Goal: Check status

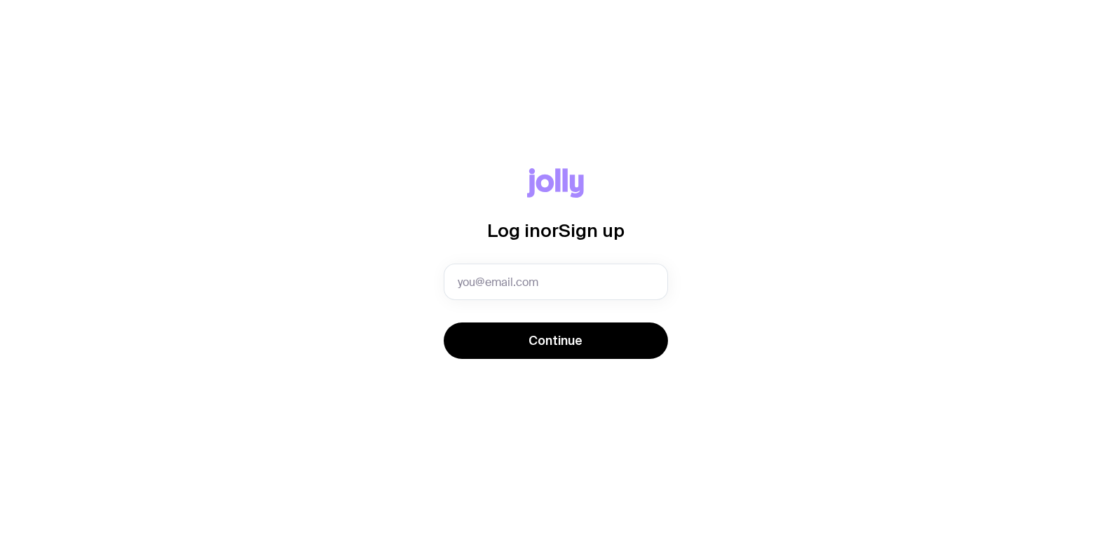
type input "[PERSON_NAME][EMAIL_ADDRESS][DOMAIN_NAME]"
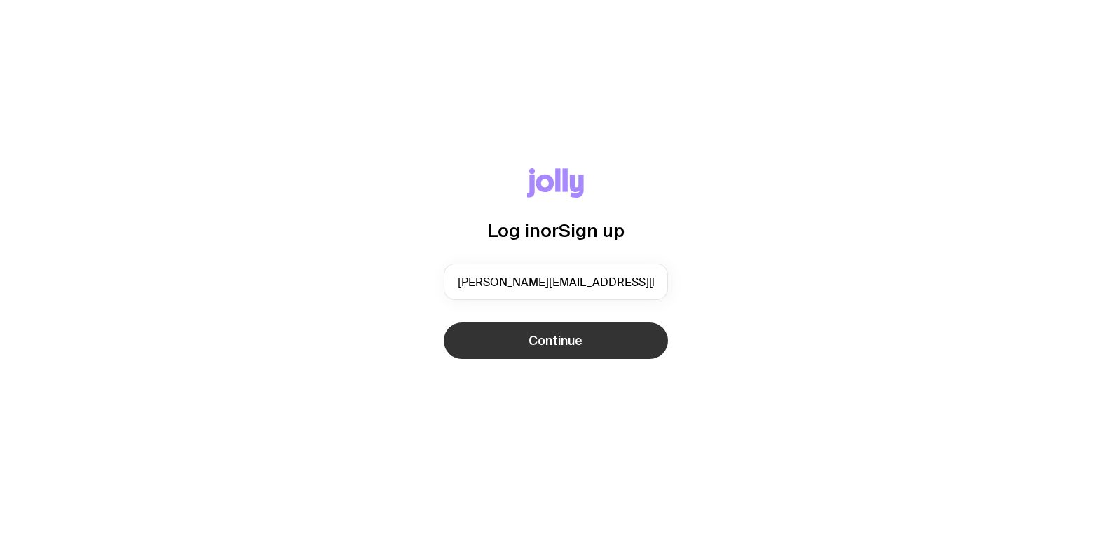
click at [504, 337] on button "Continue" at bounding box center [556, 341] width 224 height 36
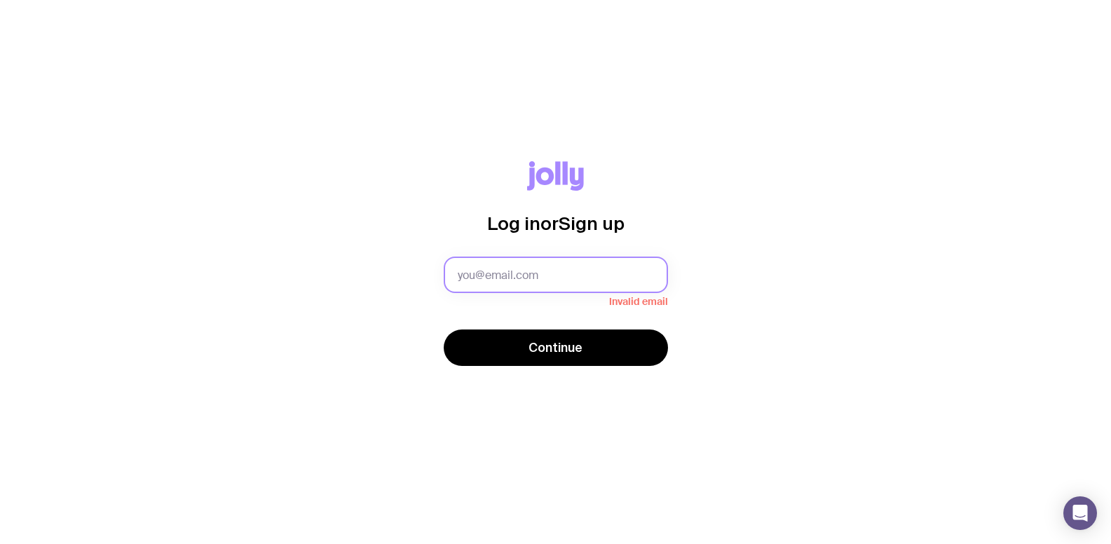
click at [522, 277] on input "text" at bounding box center [556, 275] width 224 height 36
type input "[PERSON_NAME][EMAIL_ADDRESS][DOMAIN_NAME]"
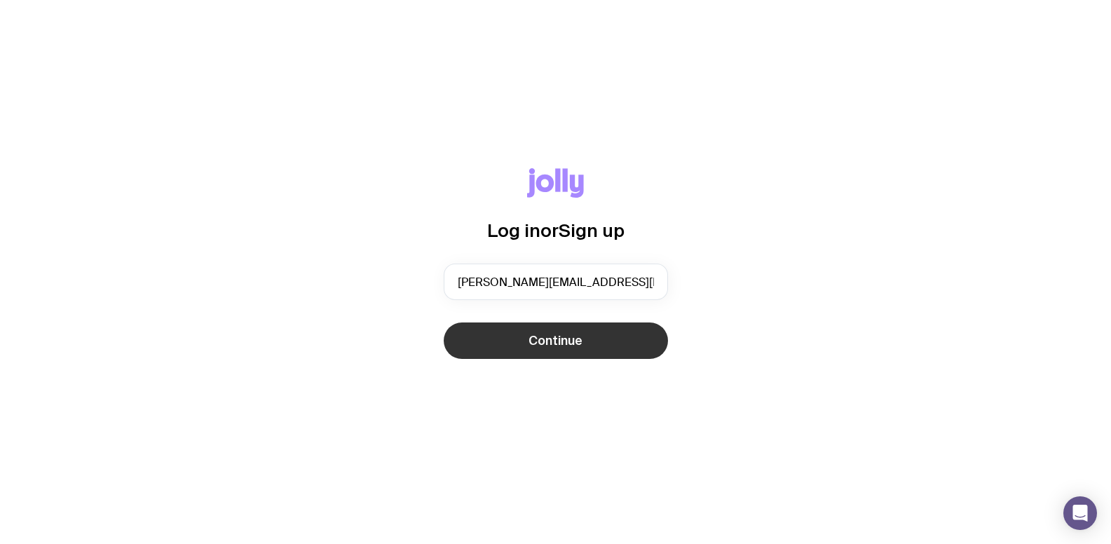
click at [534, 351] on button "Continue" at bounding box center [556, 341] width 224 height 36
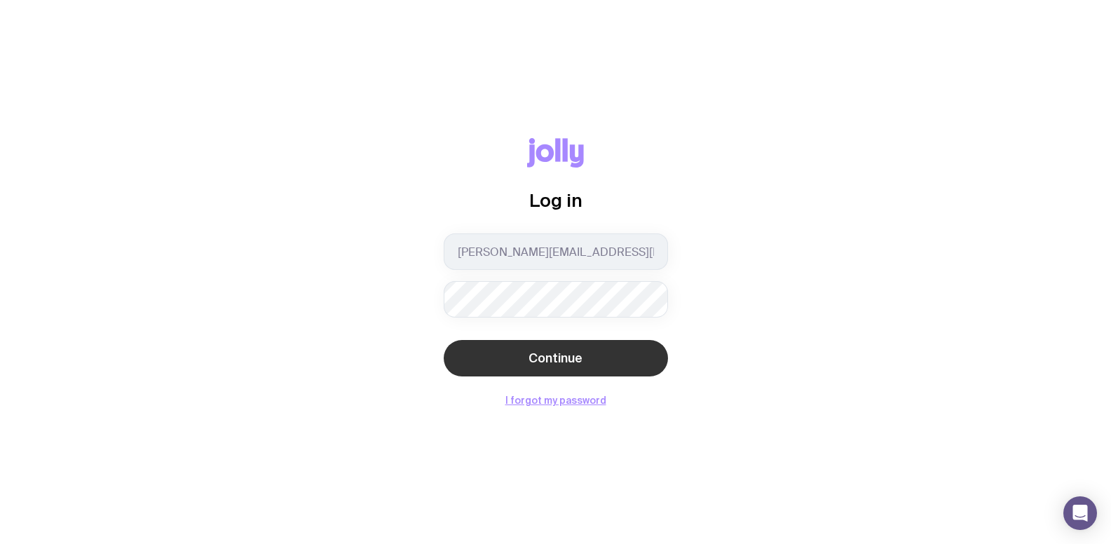
click at [526, 351] on button "Continue" at bounding box center [556, 358] width 224 height 36
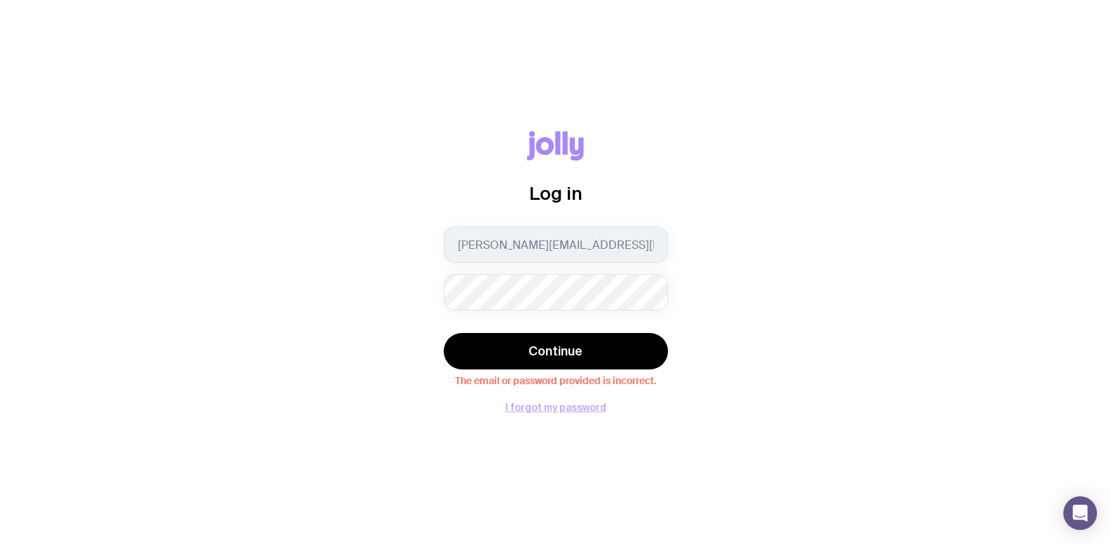
click at [541, 408] on button "I forgot my password" at bounding box center [556, 407] width 101 height 11
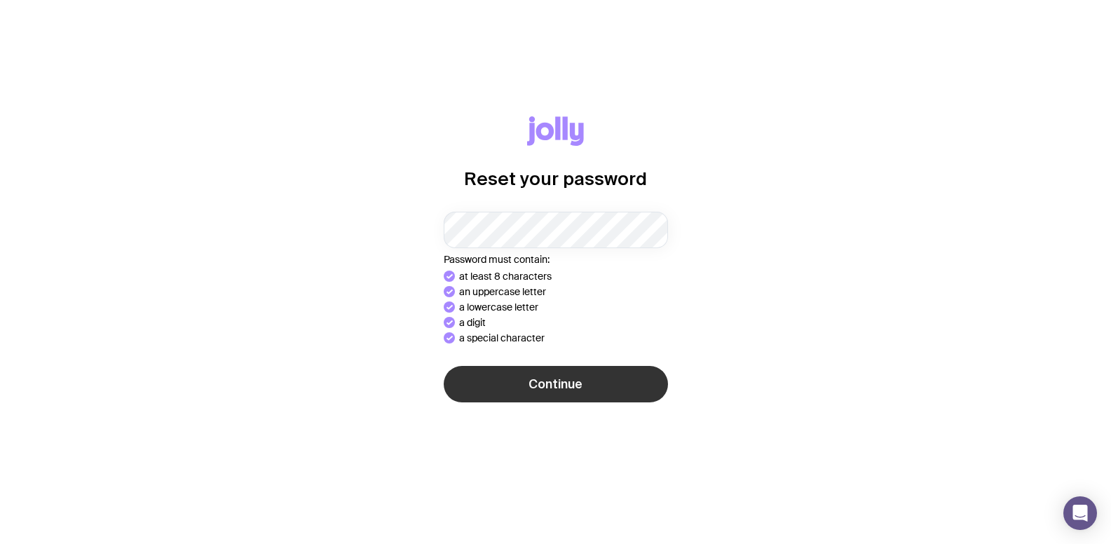
click at [506, 388] on button "Continue" at bounding box center [556, 384] width 224 height 36
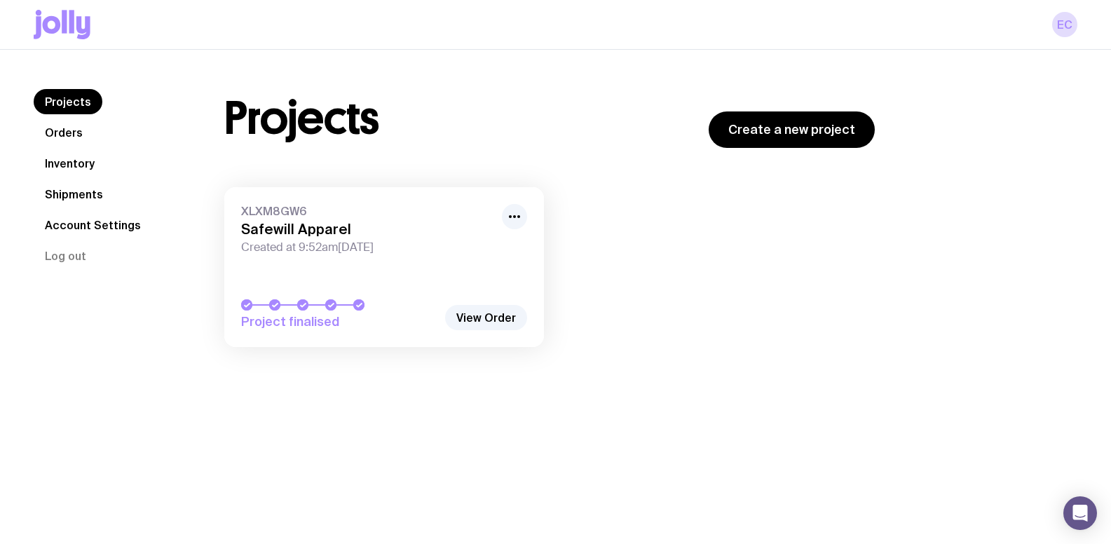
click at [452, 272] on link "XLXM8GW6 Safewill Apparel Created at 9:52am[DATE] Project finalised" at bounding box center [384, 267] width 320 height 160
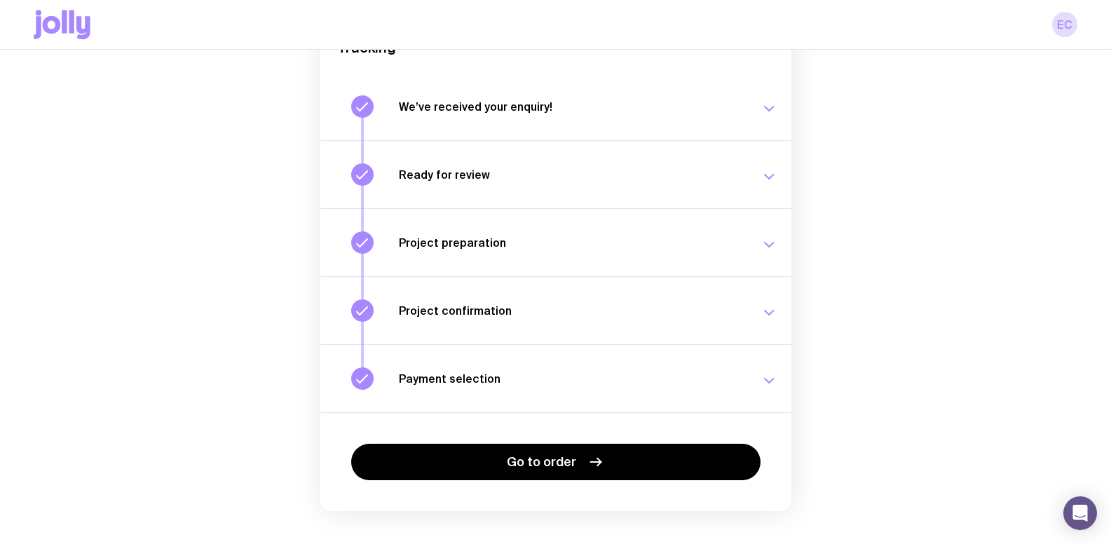
scroll to position [183, 0]
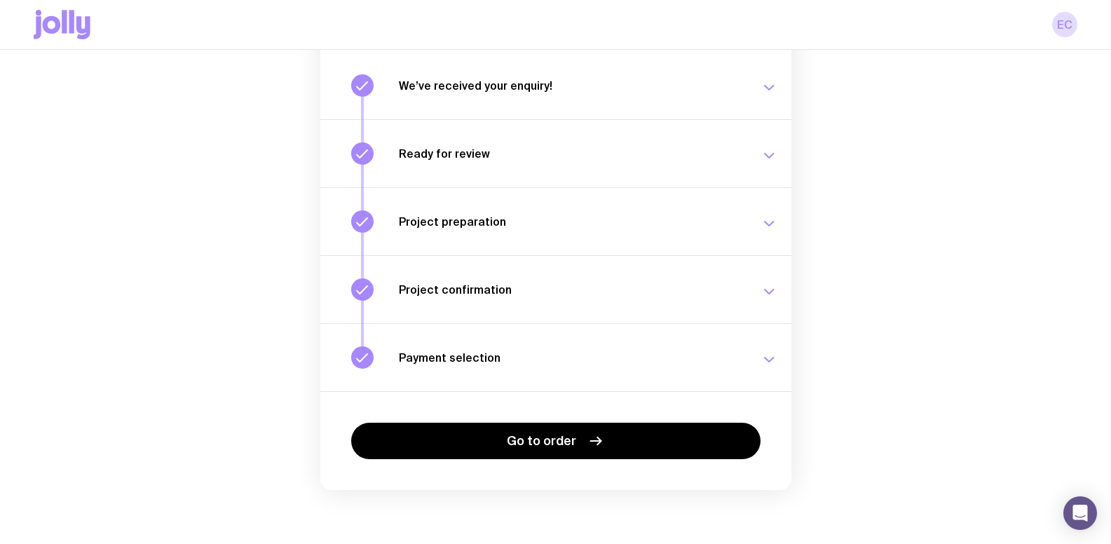
click at [459, 362] on h3 "Payment selection" at bounding box center [571, 358] width 345 height 14
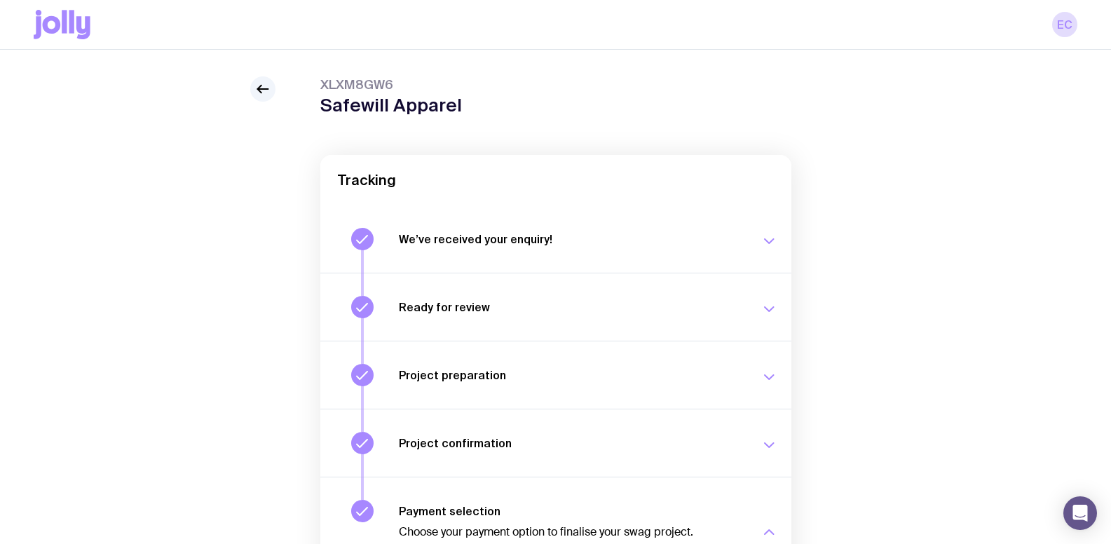
scroll to position [0, 0]
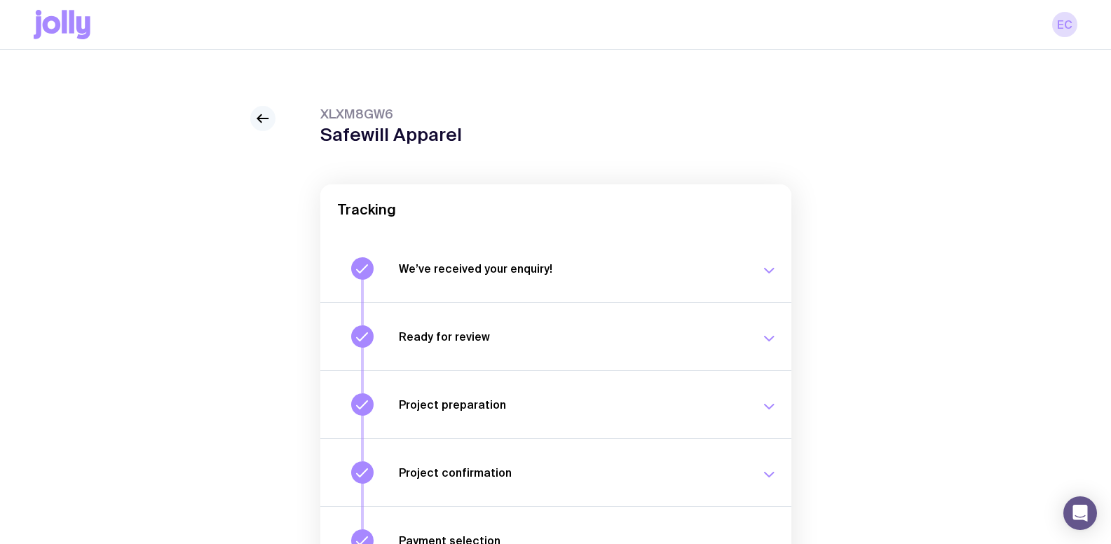
click at [268, 124] on icon at bounding box center [263, 118] width 17 height 17
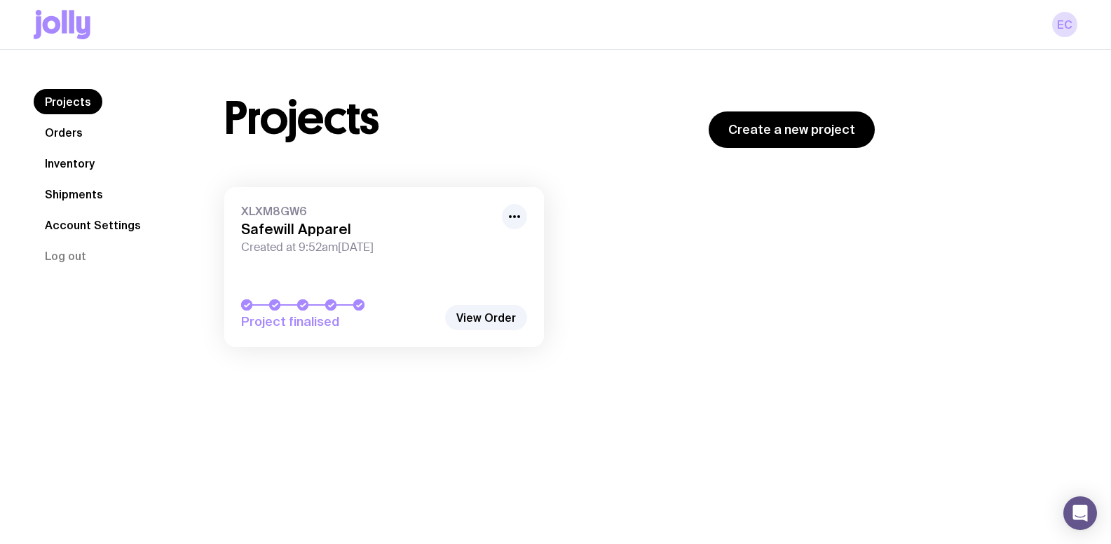
click at [65, 128] on link "Orders" at bounding box center [64, 132] width 60 height 25
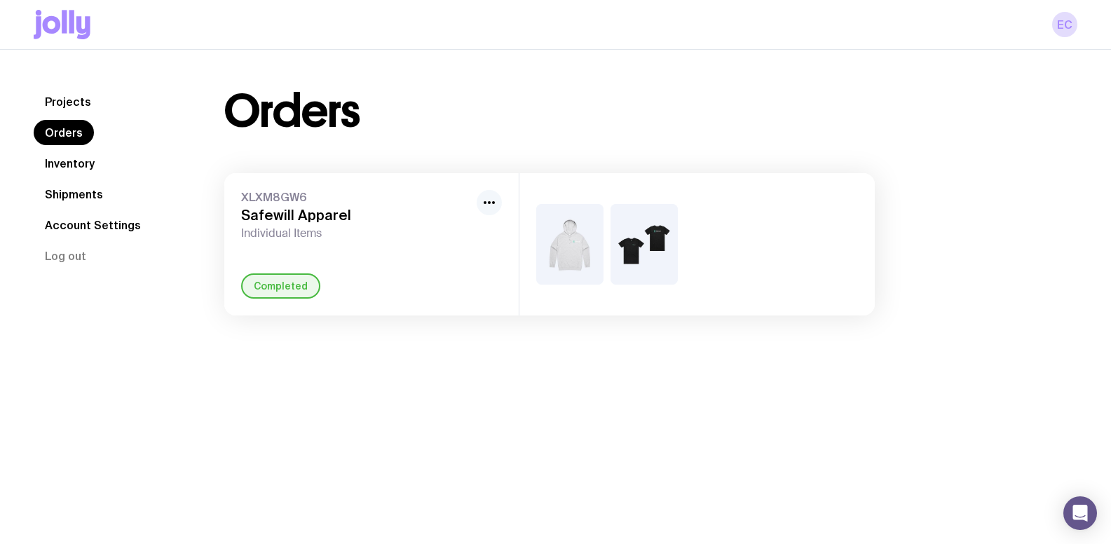
click at [486, 201] on circle "button" at bounding box center [485, 202] width 3 height 3
click at [315, 222] on h3 "Safewill Apparel" at bounding box center [356, 215] width 230 height 17
click at [79, 165] on link "Inventory" at bounding box center [70, 163] width 72 height 25
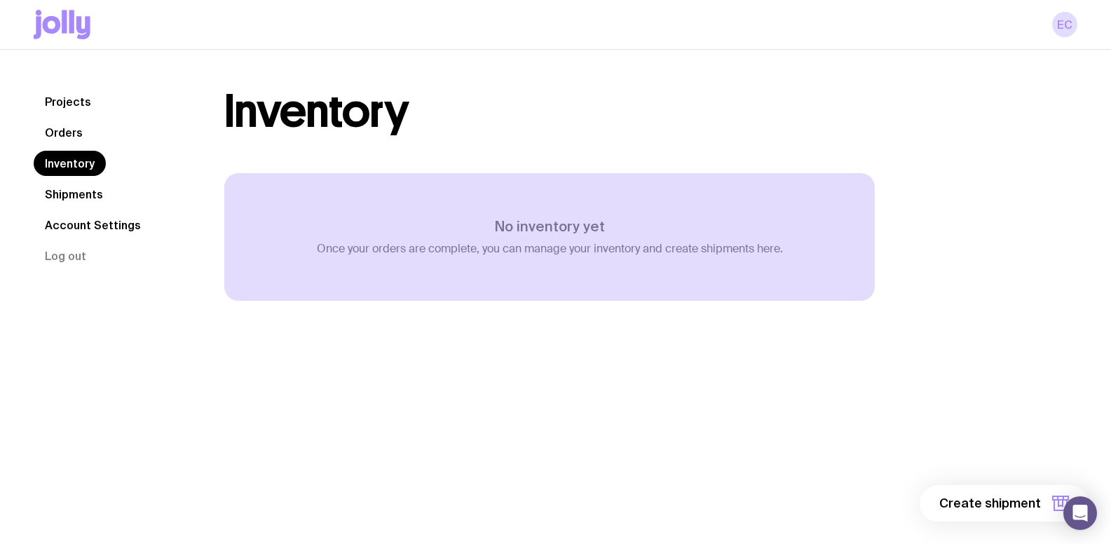
click at [74, 191] on link "Shipments" at bounding box center [74, 194] width 81 height 25
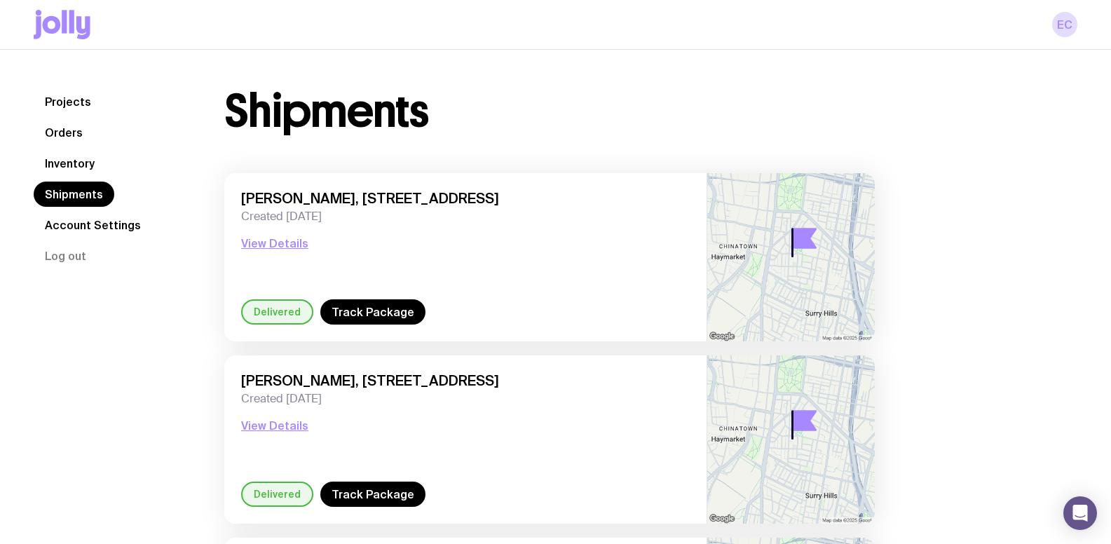
click at [74, 218] on link "Account Settings" at bounding box center [93, 224] width 119 height 25
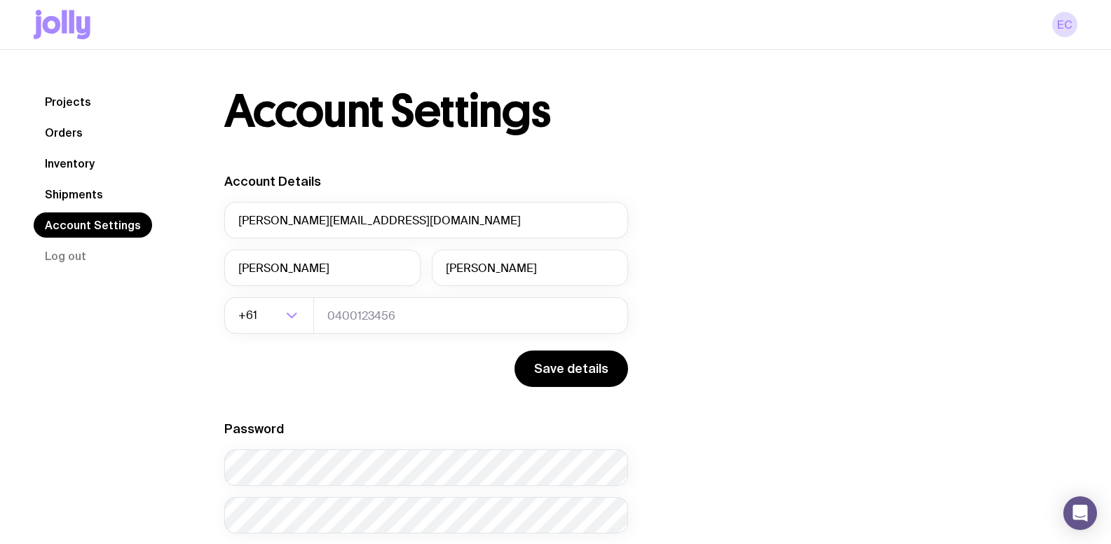
click at [58, 109] on link "Projects" at bounding box center [68, 101] width 69 height 25
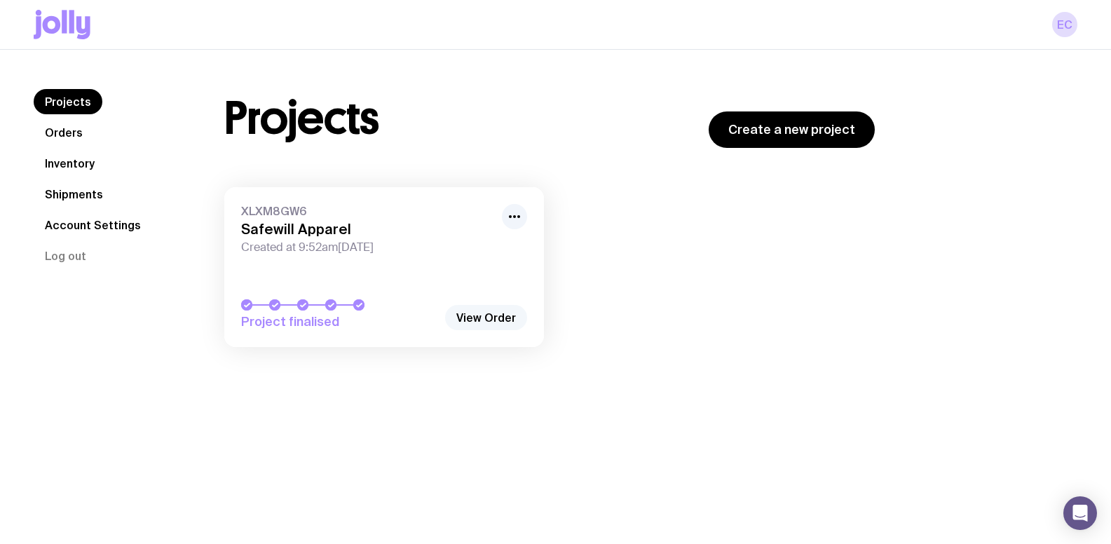
click at [487, 320] on link "View Order" at bounding box center [486, 317] width 82 height 25
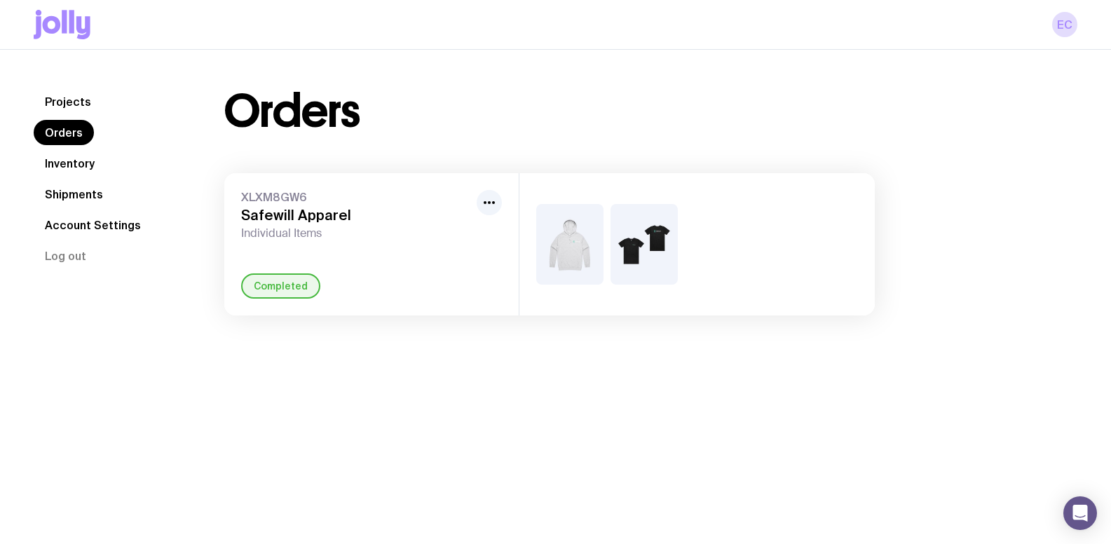
click at [473, 201] on div "XLXM8GW6 Safewill Apparel Individual Items" at bounding box center [371, 215] width 261 height 50
click at [301, 208] on h3 "Safewill Apparel" at bounding box center [356, 215] width 230 height 17
click at [597, 223] on img at bounding box center [569, 244] width 67 height 81
click at [75, 100] on link "Projects" at bounding box center [68, 101] width 69 height 25
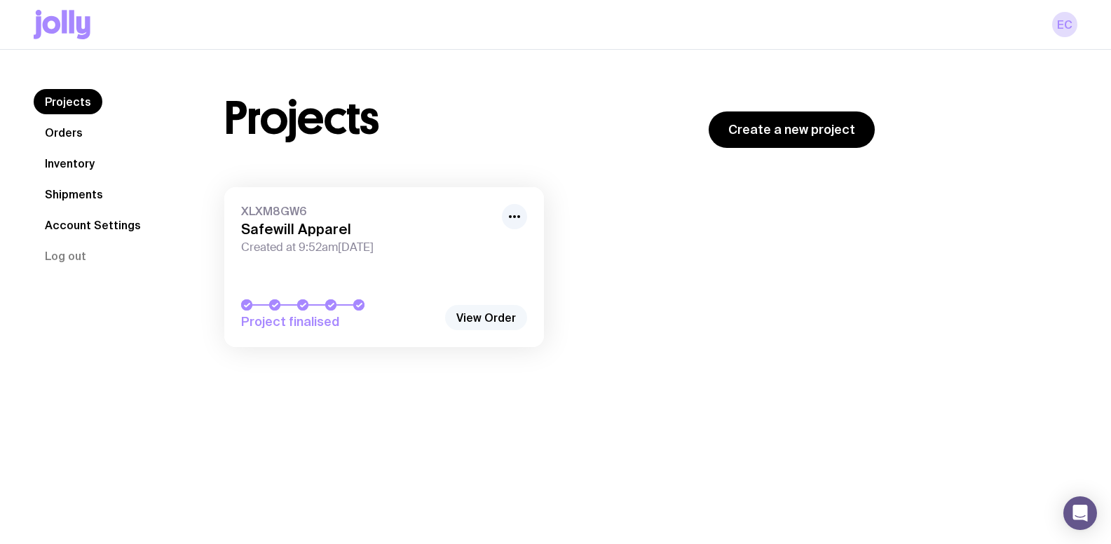
click at [492, 323] on link "View Order" at bounding box center [486, 317] width 82 height 25
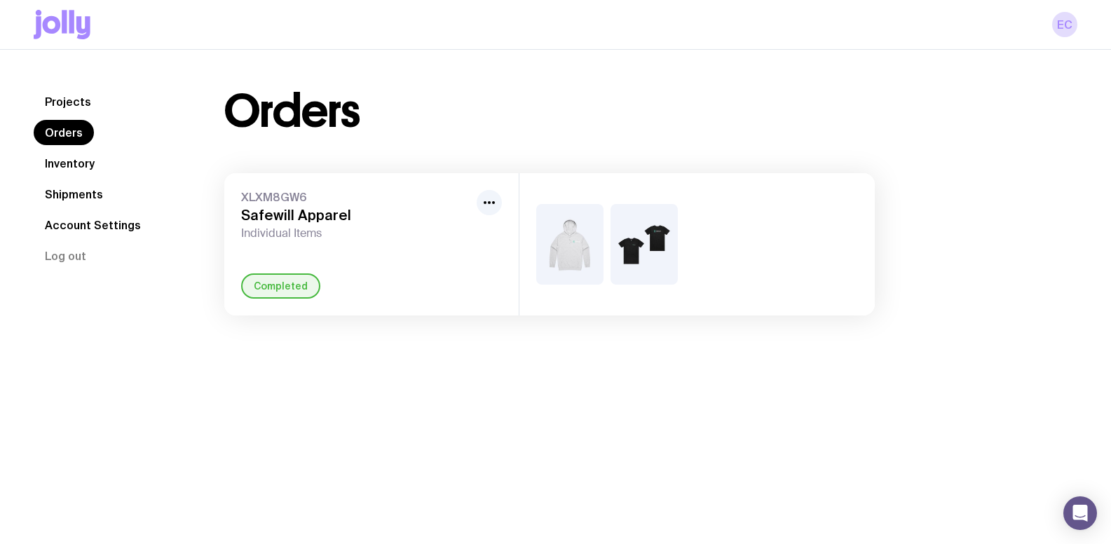
scroll to position [49, 0]
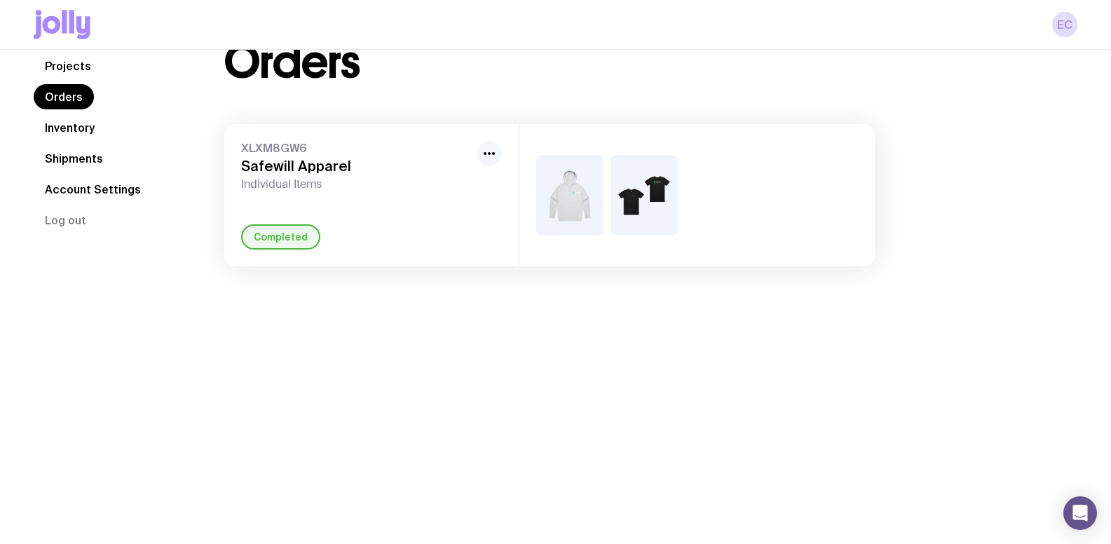
click at [487, 152] on icon "button" at bounding box center [489, 153] width 17 height 17
click at [305, 172] on h3 "Safewill Apparel" at bounding box center [356, 166] width 230 height 17
click at [267, 158] on h3 "Safewill Apparel" at bounding box center [356, 166] width 230 height 17
click at [69, 189] on link "Account Settings" at bounding box center [93, 189] width 119 height 25
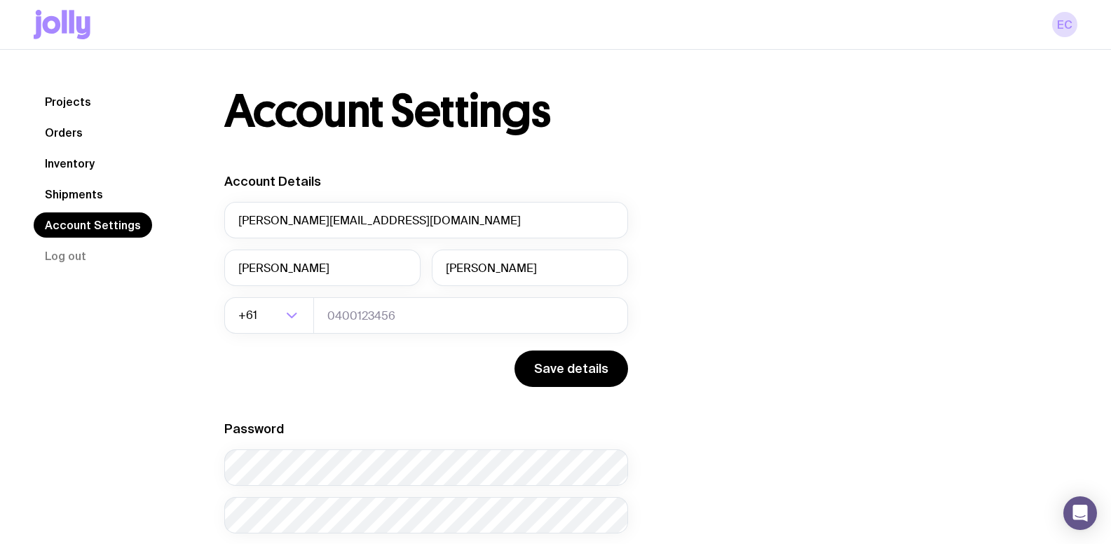
click at [68, 201] on link "Shipments" at bounding box center [74, 194] width 81 height 25
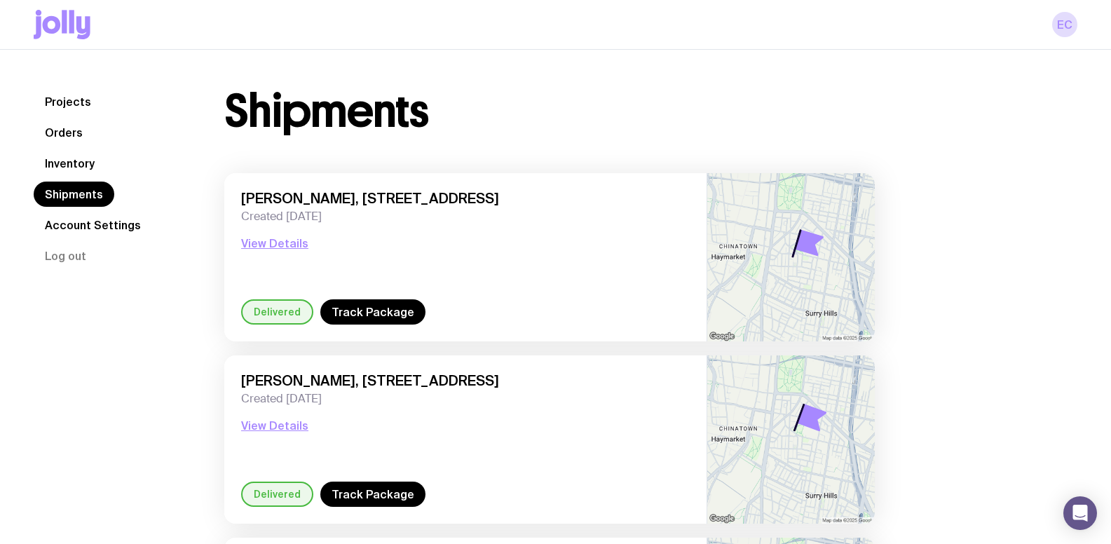
click at [67, 158] on link "Inventory" at bounding box center [70, 163] width 72 height 25
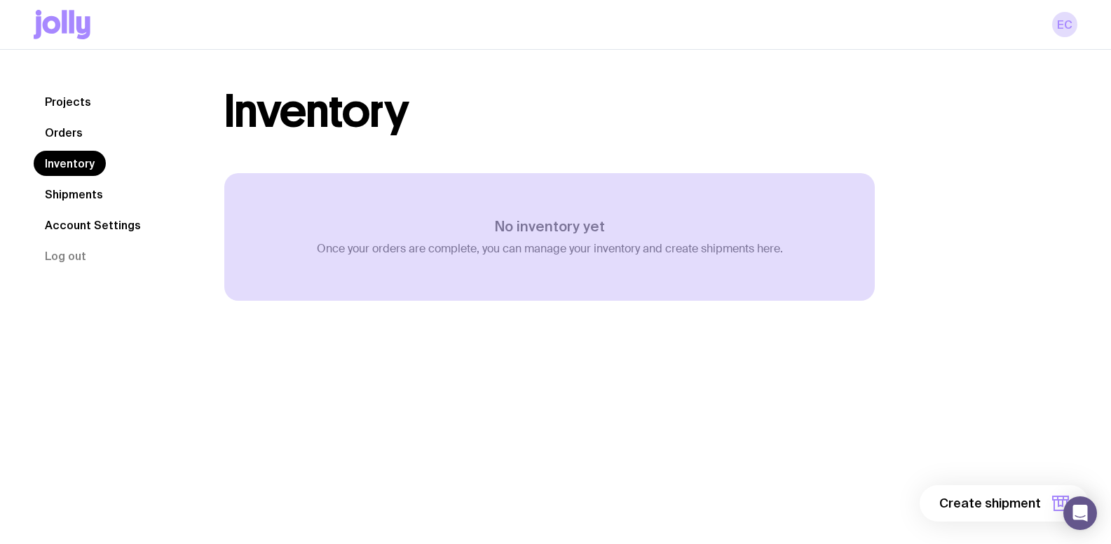
click at [62, 131] on link "Orders" at bounding box center [64, 132] width 60 height 25
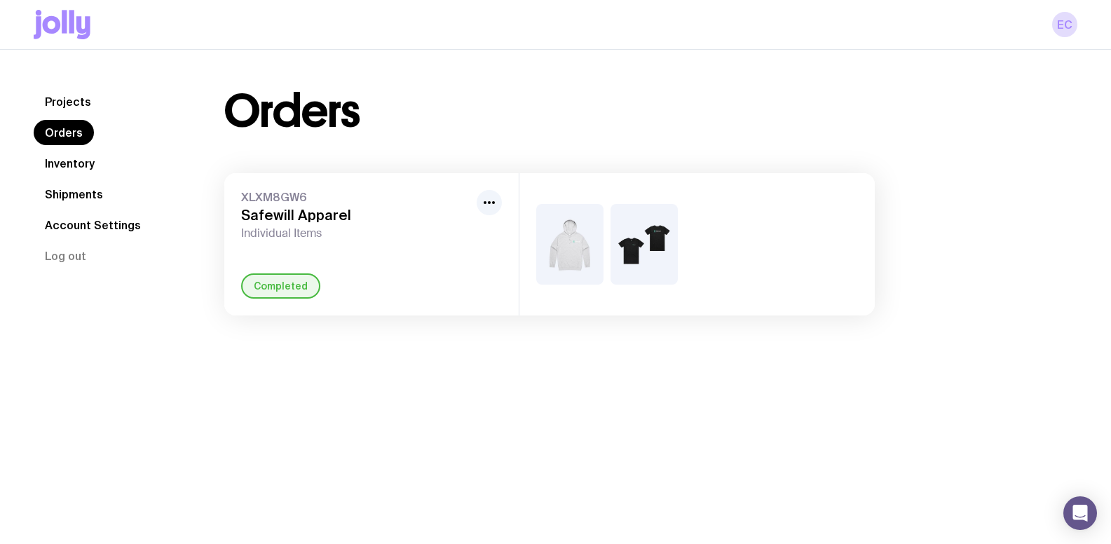
click at [62, 104] on link "Projects" at bounding box center [68, 101] width 69 height 25
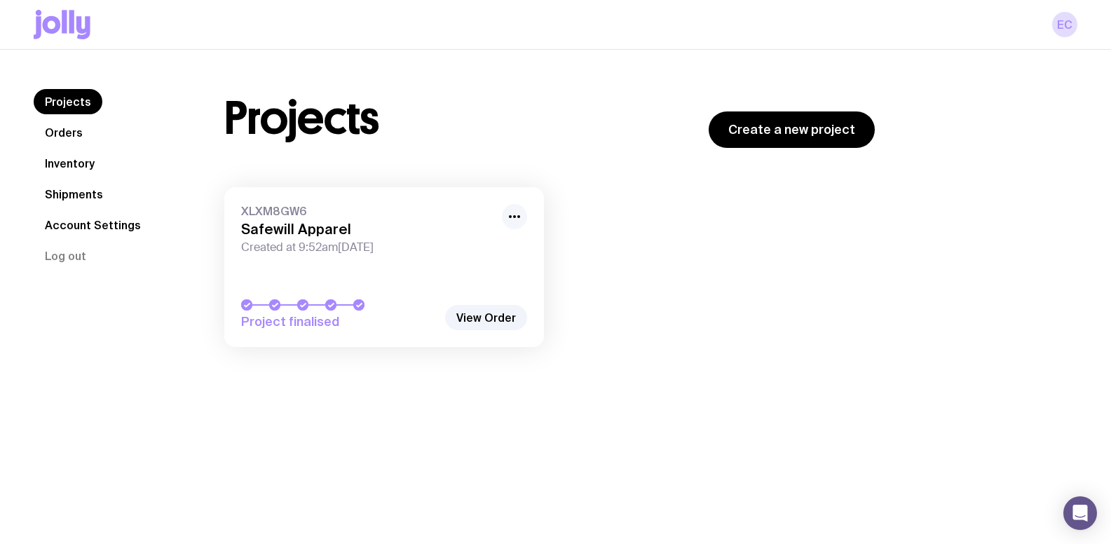
click at [517, 212] on icon "button" at bounding box center [514, 216] width 17 height 17
click at [345, 219] on div "XLXM8GW6 Safewill Apparel Created at 9:52am[DATE]" at bounding box center [384, 229] width 286 height 50
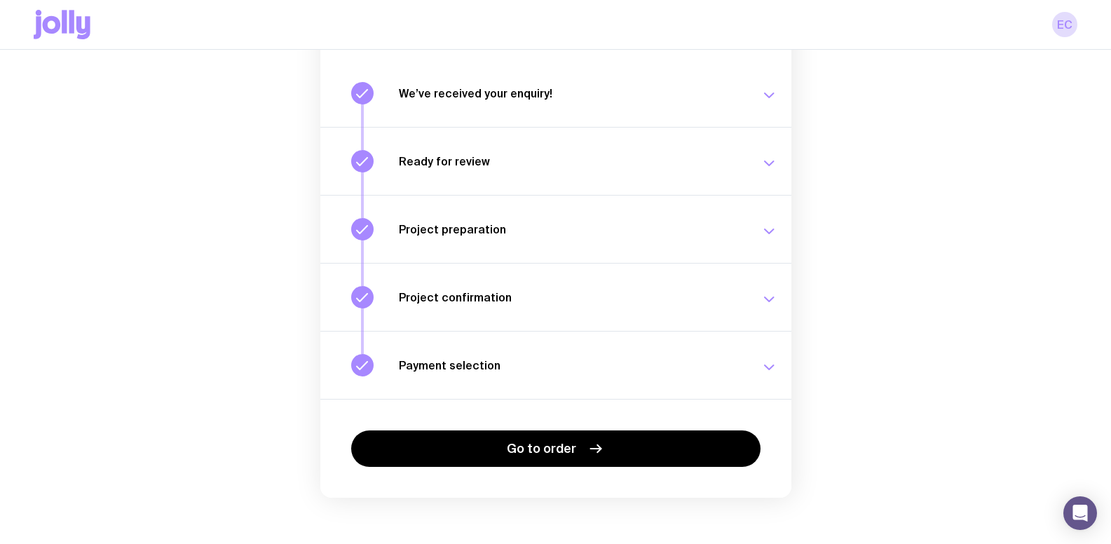
scroll to position [183, 0]
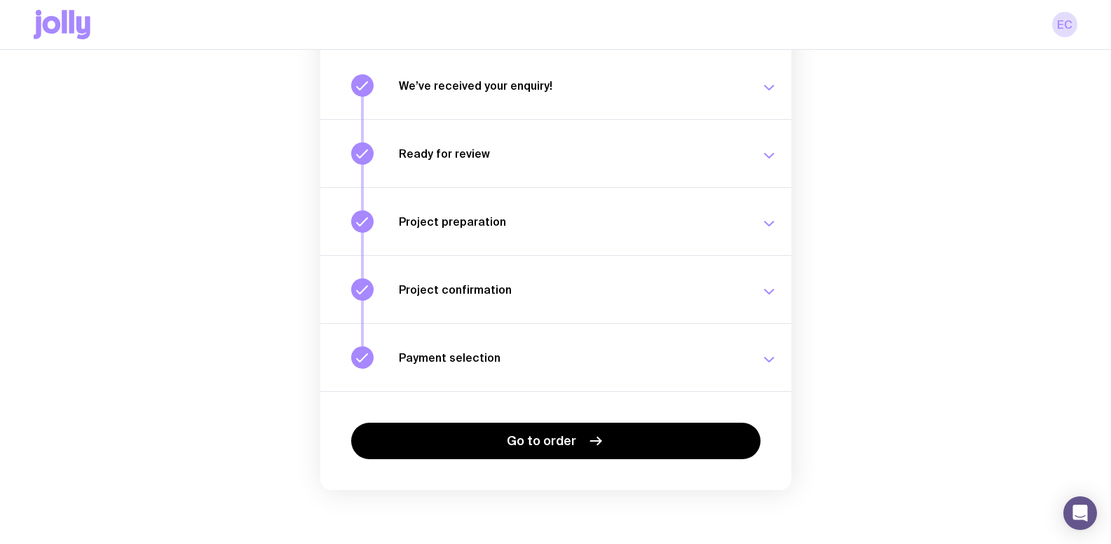
click at [485, 342] on button "Payment selection Choose your payment option to finalise your swag project. [DA…" at bounding box center [555, 357] width 471 height 68
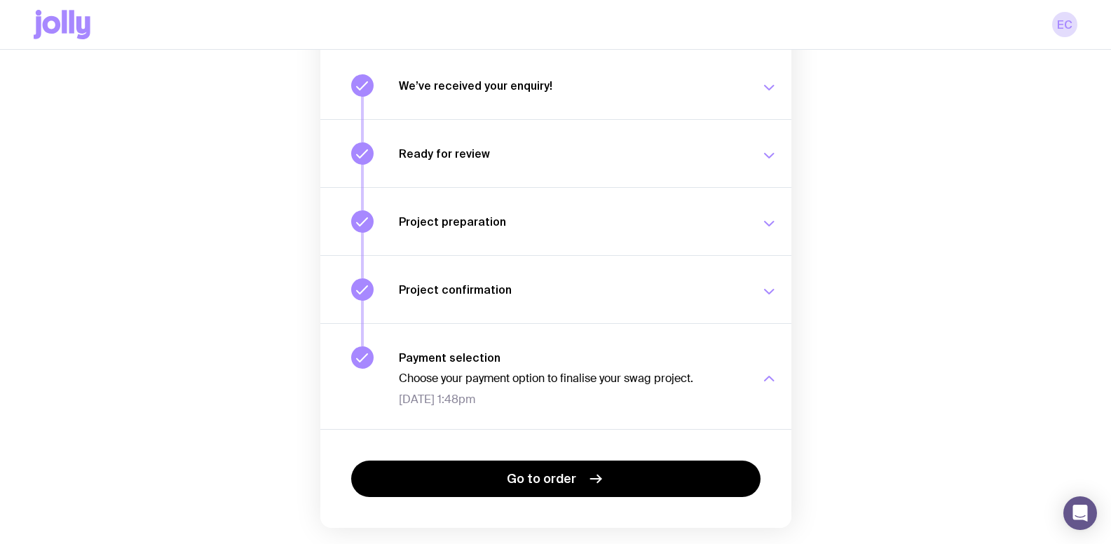
click at [468, 283] on h3 "Project confirmation" at bounding box center [571, 290] width 345 height 14
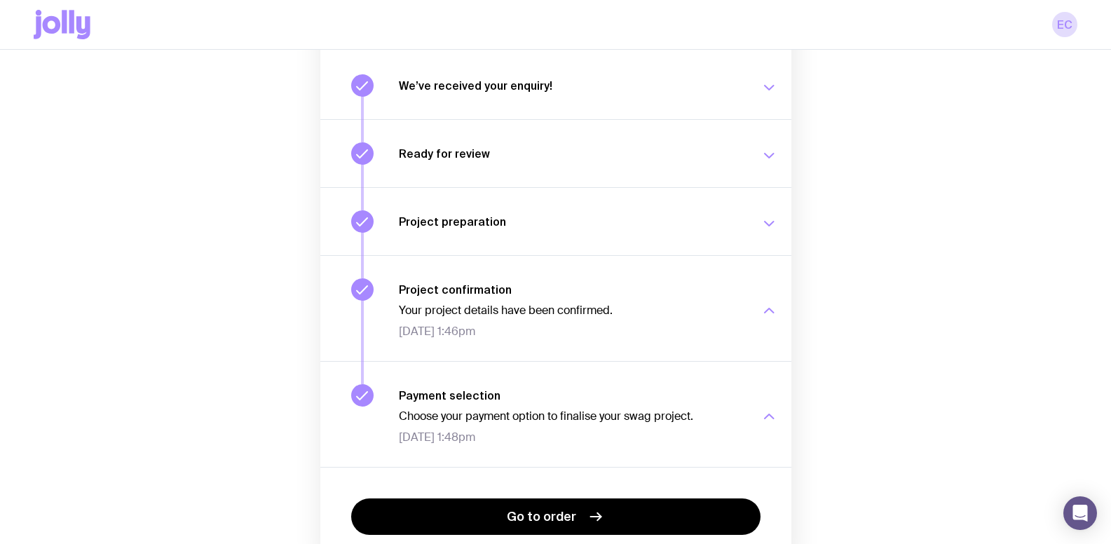
click at [463, 223] on h3 "Project preparation" at bounding box center [571, 222] width 345 height 14
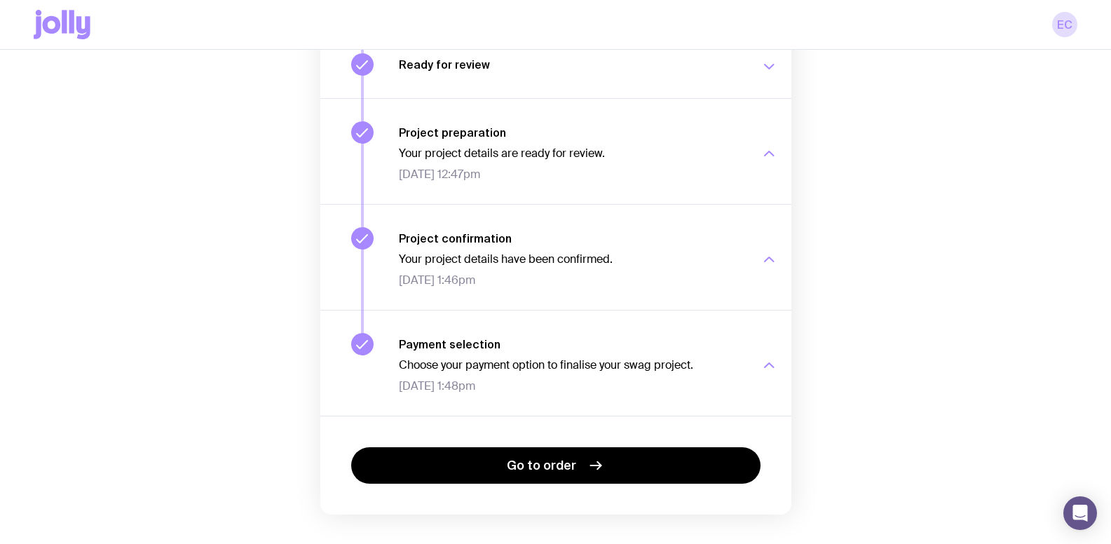
scroll to position [289, 0]
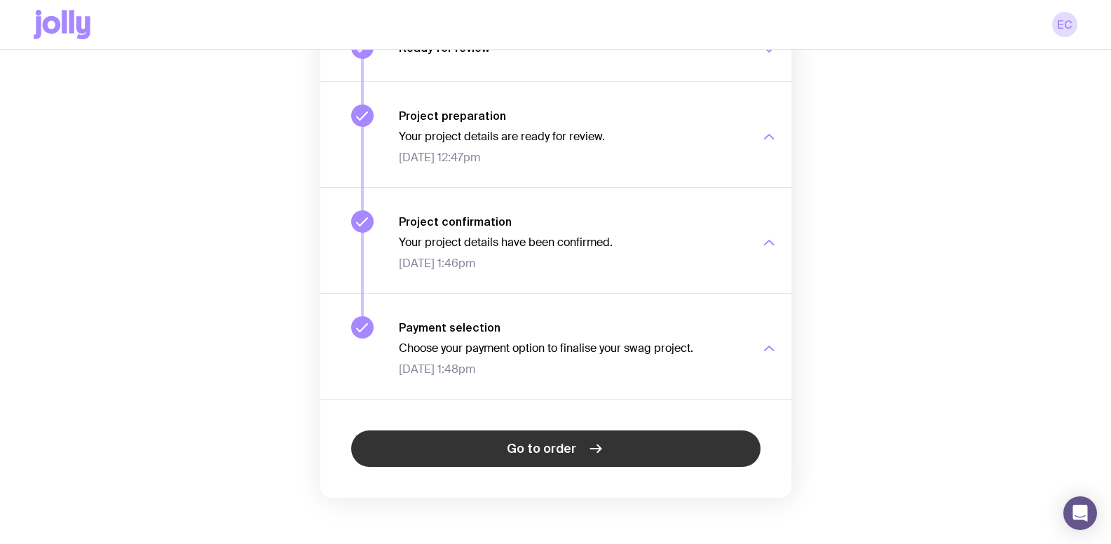
click at [441, 431] on link "Go to order" at bounding box center [556, 449] width 410 height 36
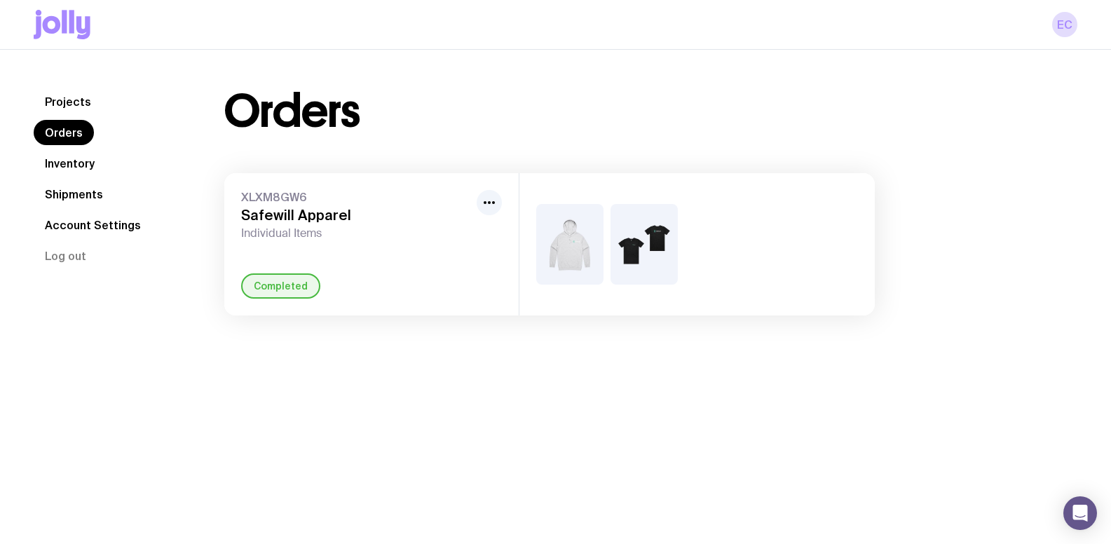
click at [285, 218] on h3 "Safewill Apparel" at bounding box center [356, 215] width 230 height 17
click at [281, 287] on div "Completed" at bounding box center [280, 285] width 79 height 25
click at [85, 162] on link "Inventory" at bounding box center [70, 163] width 72 height 25
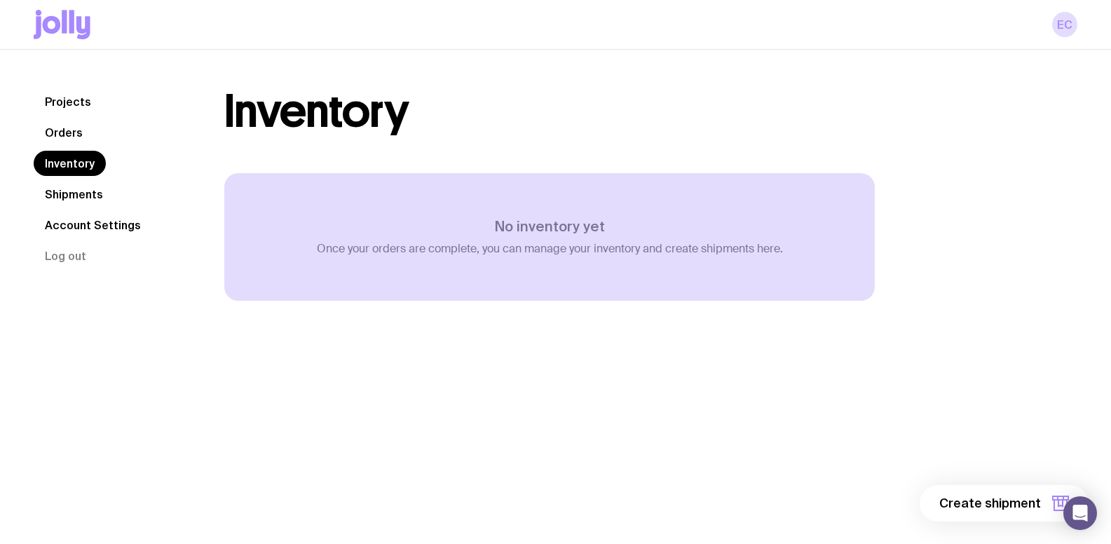
click at [68, 191] on link "Shipments" at bounding box center [74, 194] width 81 height 25
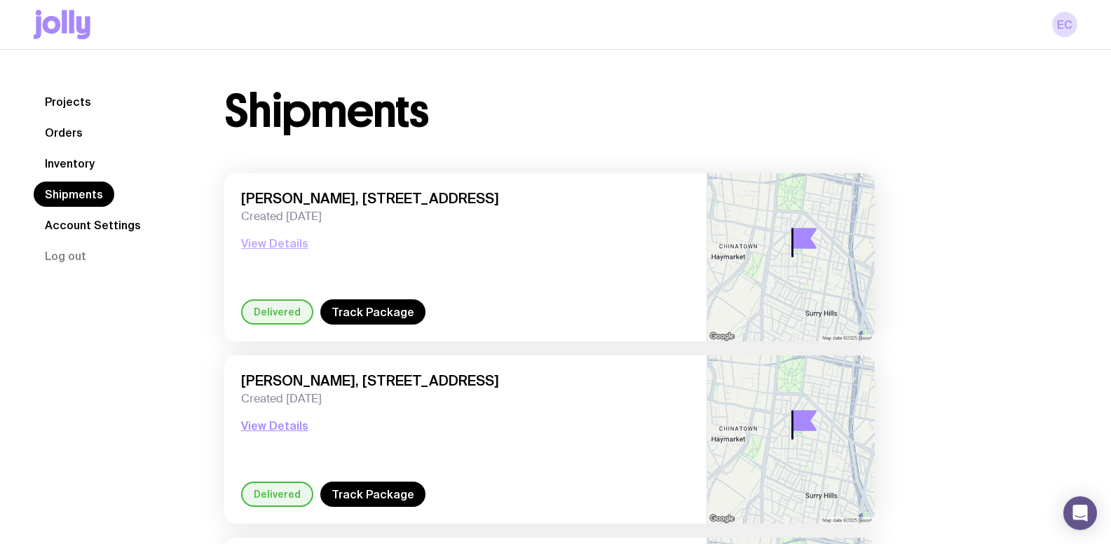
click at [279, 244] on button "View Details" at bounding box center [274, 243] width 67 height 17
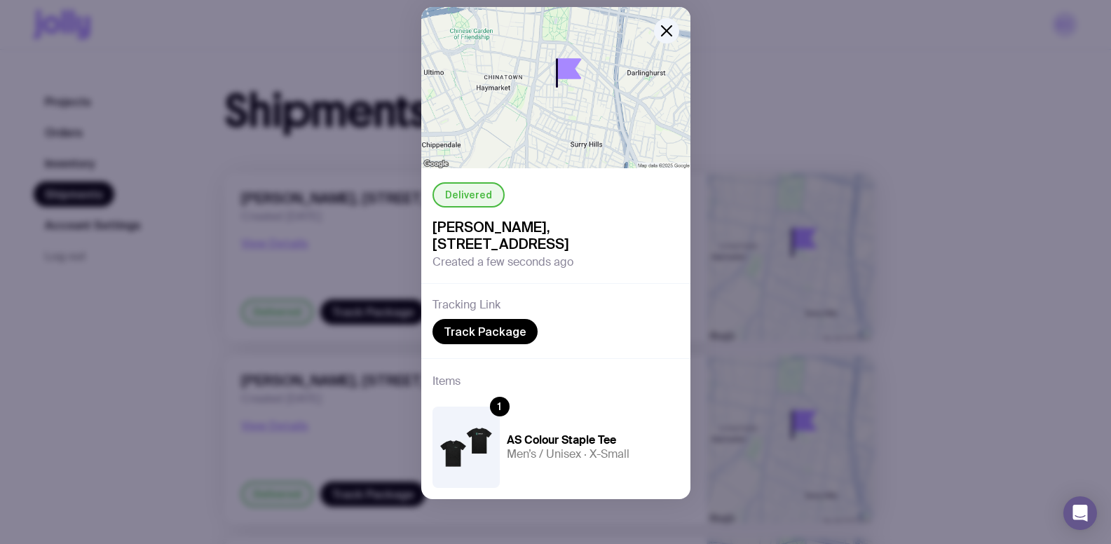
scroll to position [1, 0]
click at [182, 329] on div "Delivered [PERSON_NAME], [STREET_ADDRESS] Created a few seconds ago Tracking Li…" at bounding box center [555, 272] width 1111 height 544
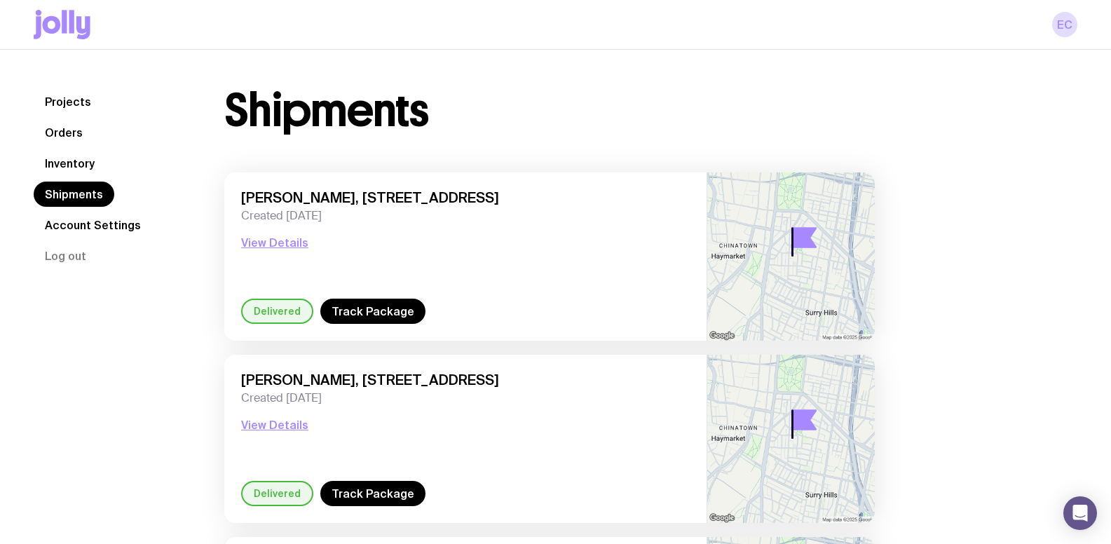
click at [77, 232] on link "Account Settings" at bounding box center [93, 224] width 119 height 25
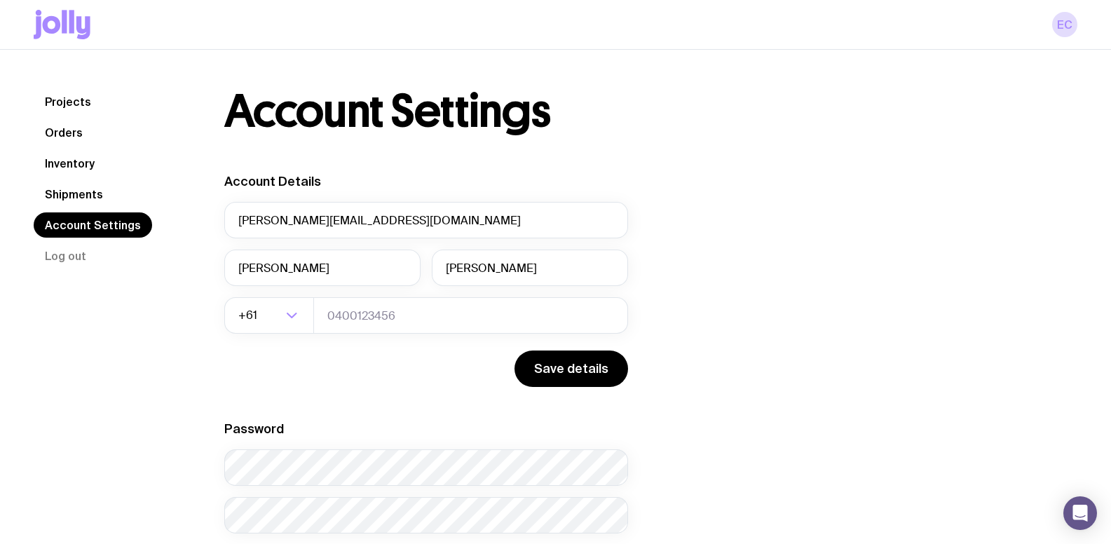
click at [65, 100] on link "Projects" at bounding box center [68, 101] width 69 height 25
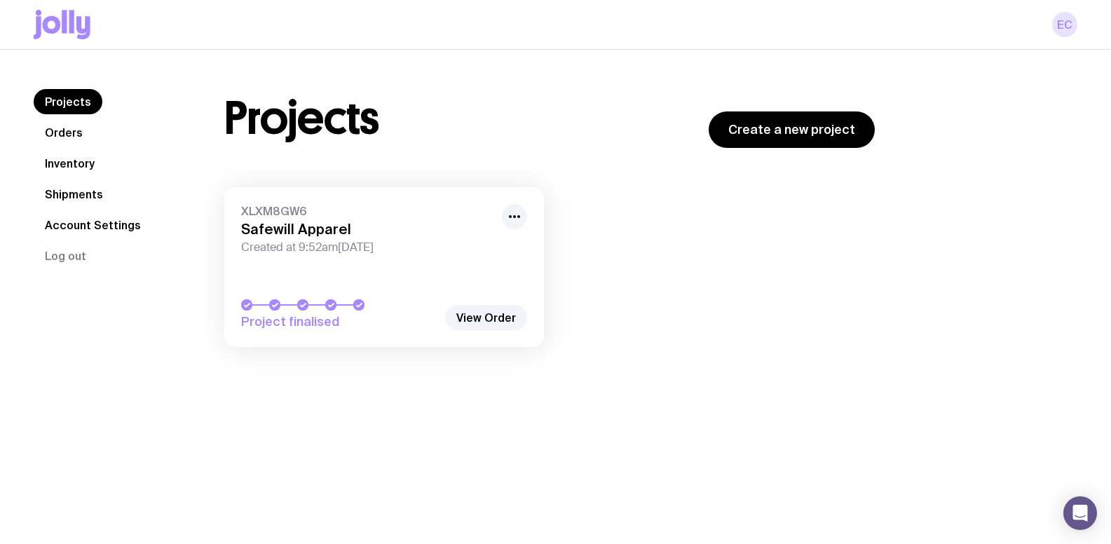
click at [1064, 34] on link "EC" at bounding box center [1065, 24] width 25 height 25
click at [1062, 20] on link "EC" at bounding box center [1065, 24] width 25 height 25
click at [72, 132] on link "Orders" at bounding box center [64, 132] width 60 height 25
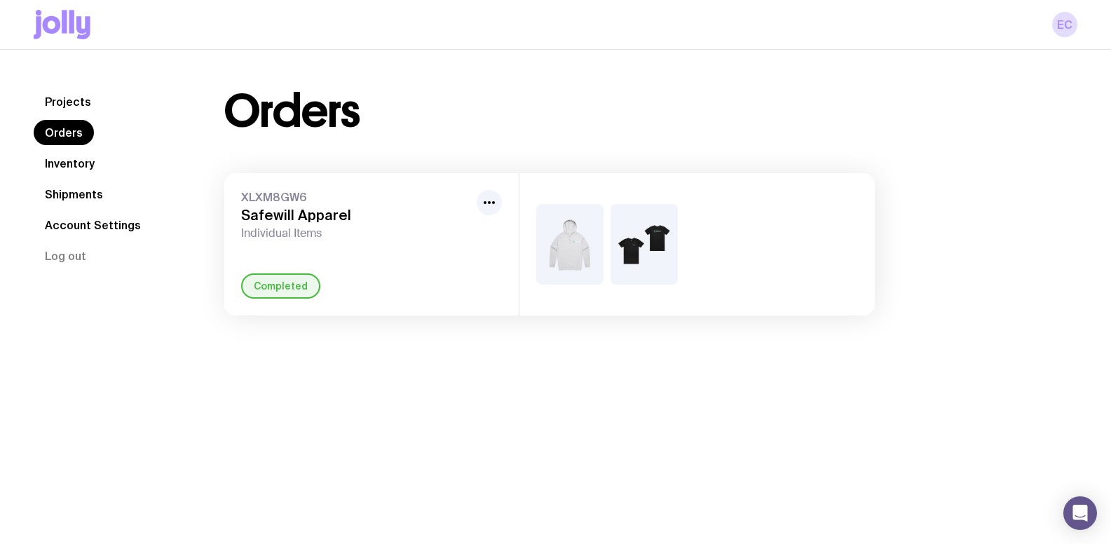
click at [71, 101] on link "Projects" at bounding box center [68, 101] width 69 height 25
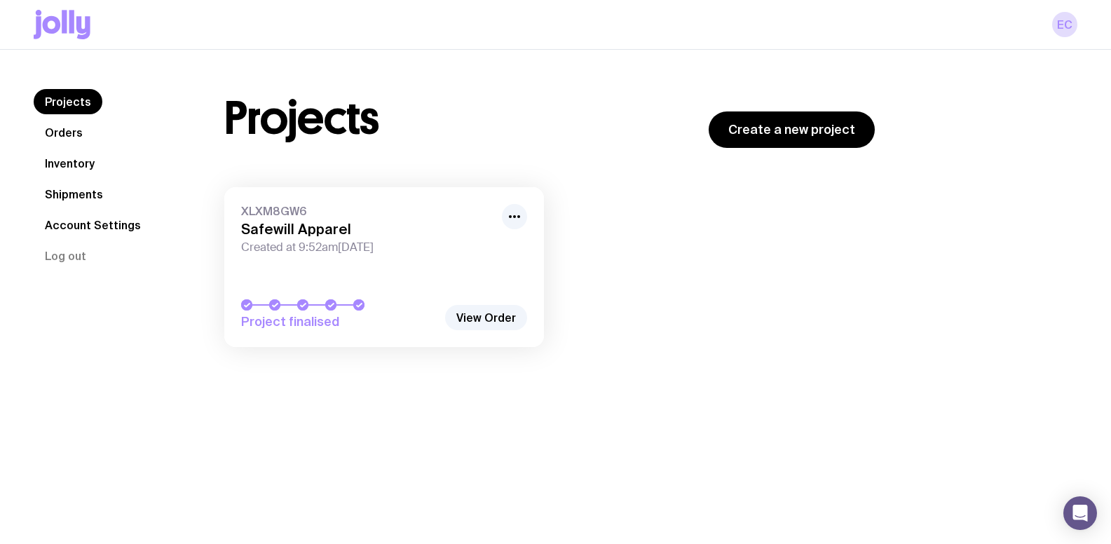
click at [276, 222] on h3 "Safewill Apparel" at bounding box center [367, 229] width 252 height 17
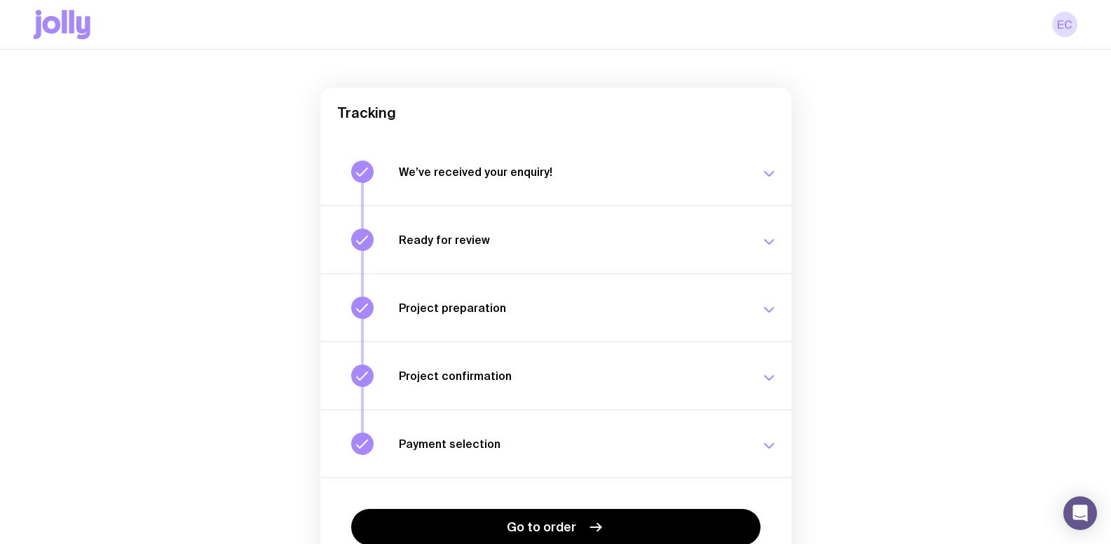
scroll to position [99, 0]
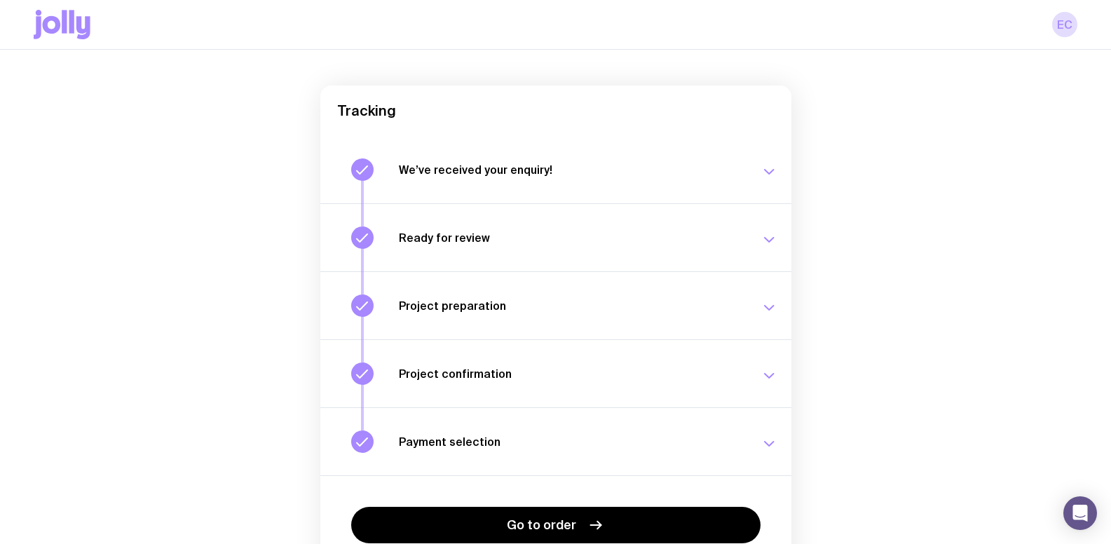
click at [505, 377] on h3 "Project confirmation" at bounding box center [571, 374] width 345 height 14
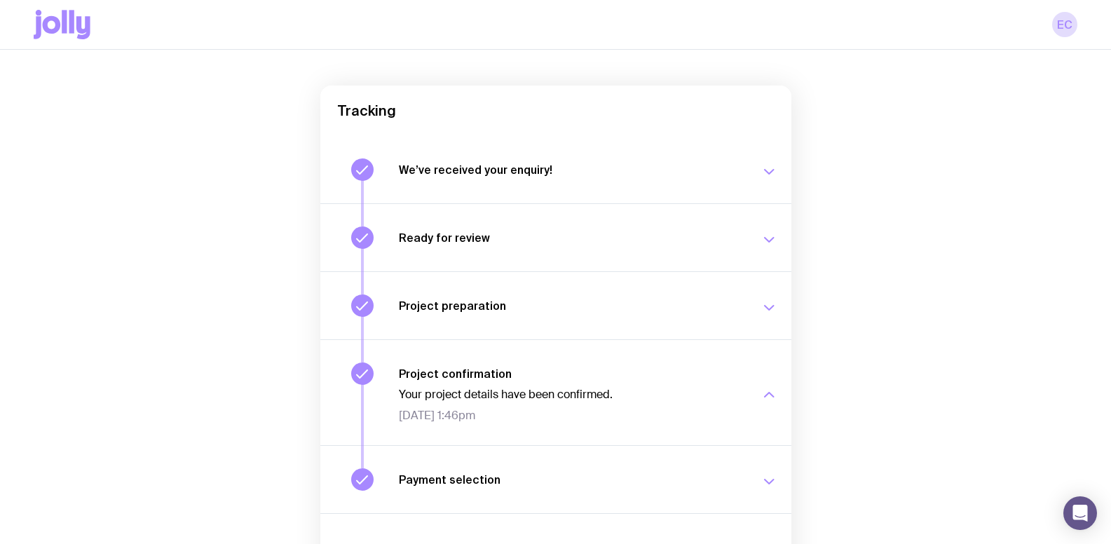
scroll to position [170, 0]
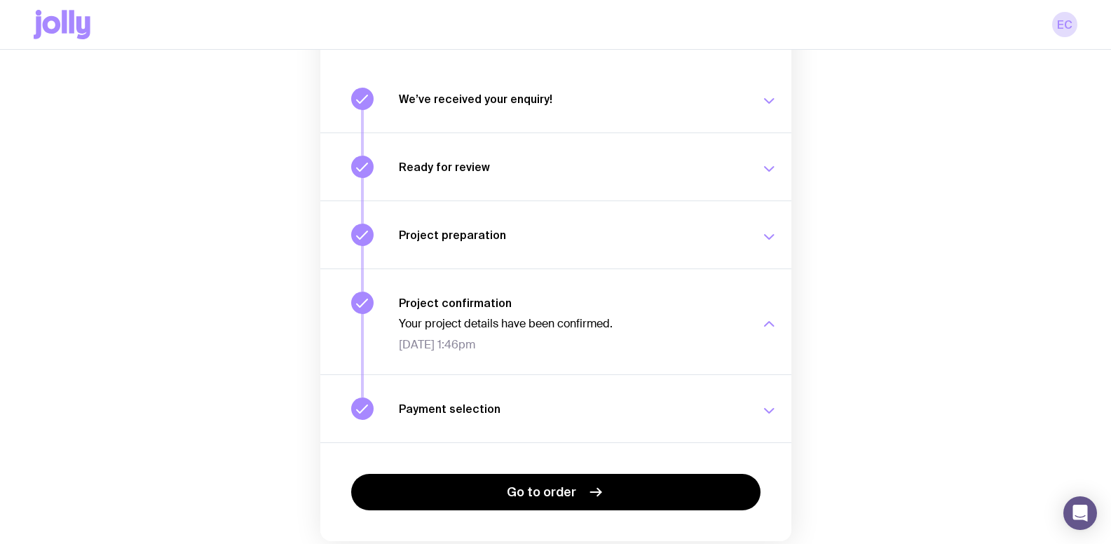
click at [487, 402] on h3 "Payment selection" at bounding box center [571, 409] width 345 height 14
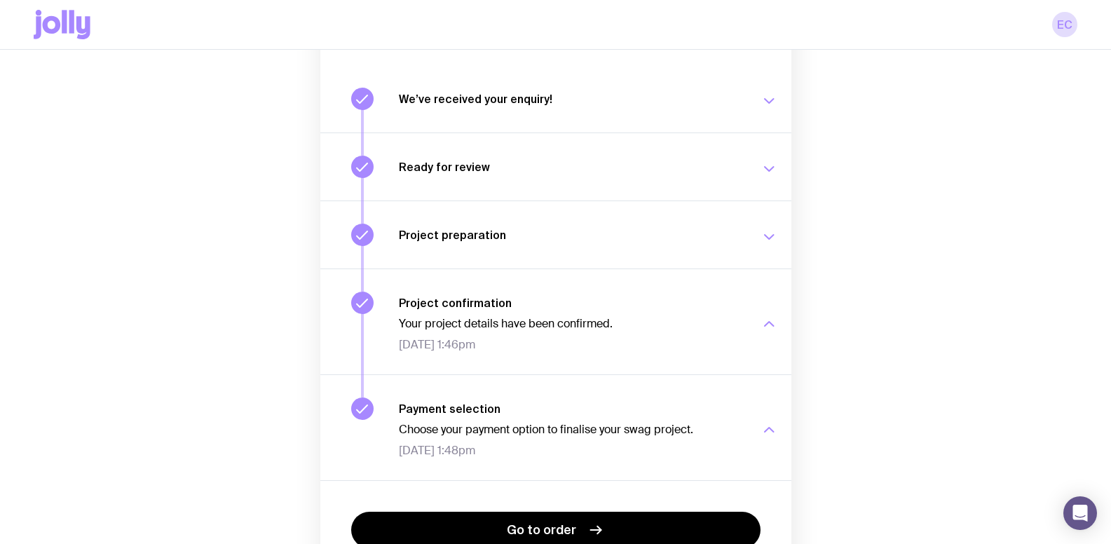
scroll to position [259, 0]
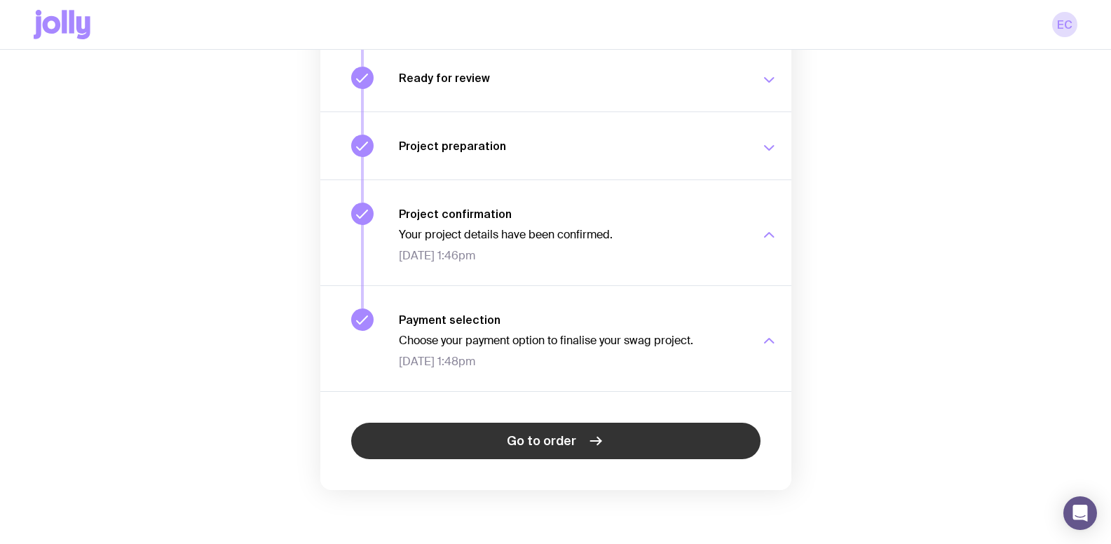
click at [527, 438] on span "Go to order" at bounding box center [541, 441] width 69 height 17
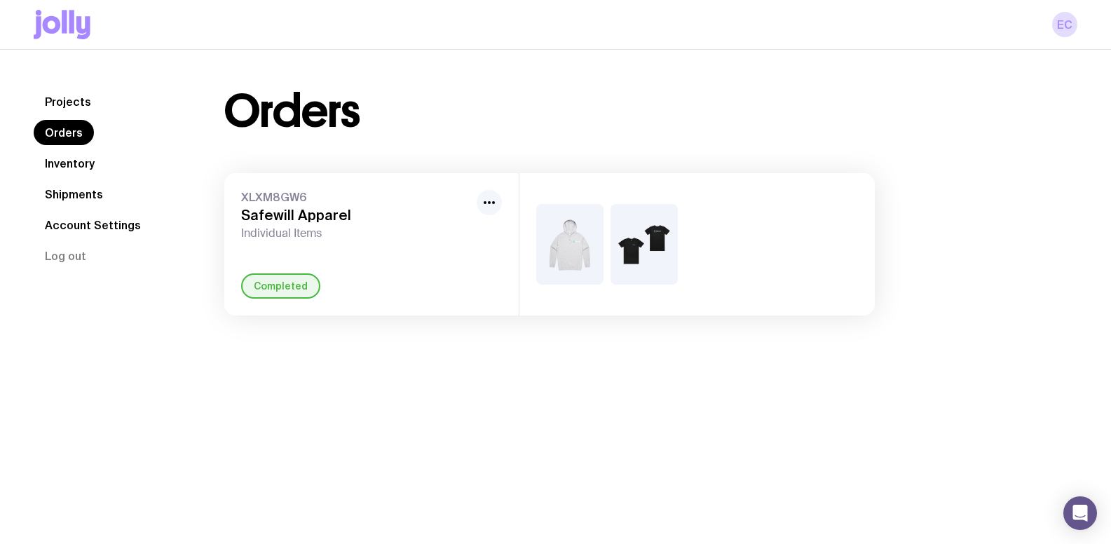
click at [488, 204] on icon "button" at bounding box center [489, 202] width 17 height 17
click at [363, 207] on h3 "Safewill Apparel" at bounding box center [356, 215] width 230 height 17
click at [273, 219] on h3 "Safewill Apparel" at bounding box center [356, 215] width 230 height 17
click at [76, 196] on link "Shipments" at bounding box center [74, 194] width 81 height 25
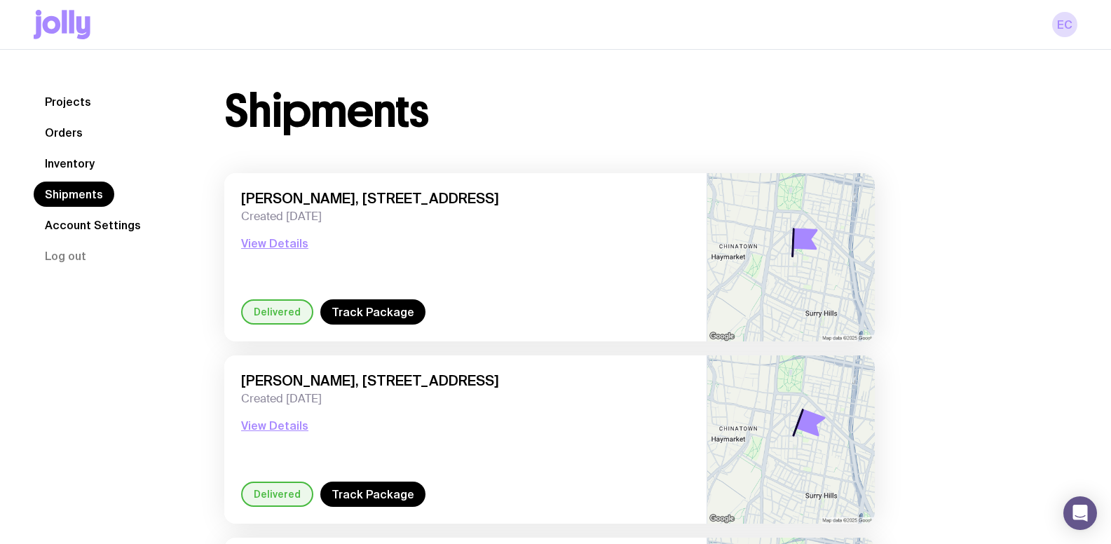
click at [76, 165] on link "Inventory" at bounding box center [70, 163] width 72 height 25
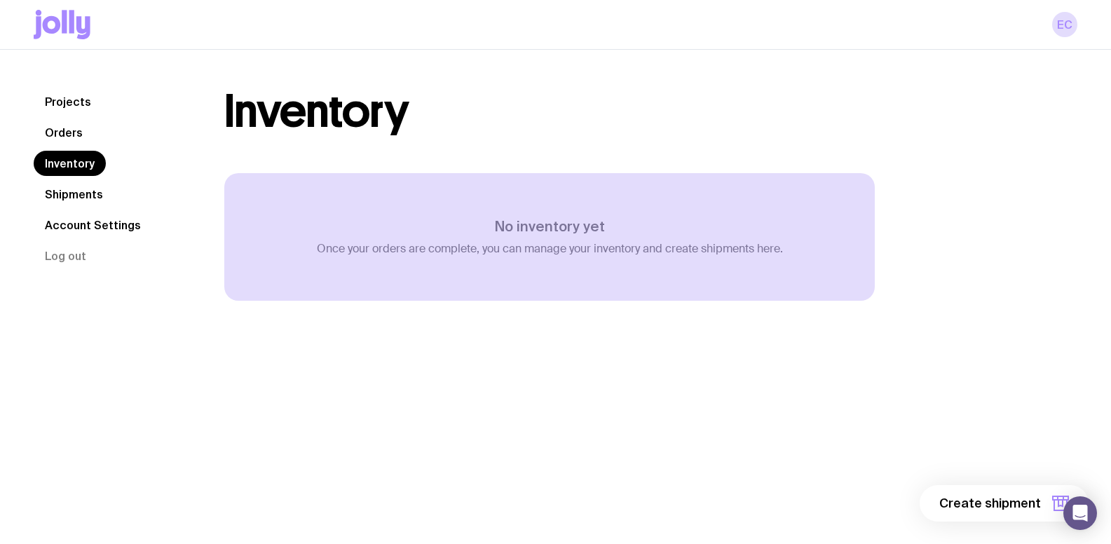
click at [89, 107] on link "Projects" at bounding box center [68, 101] width 69 height 25
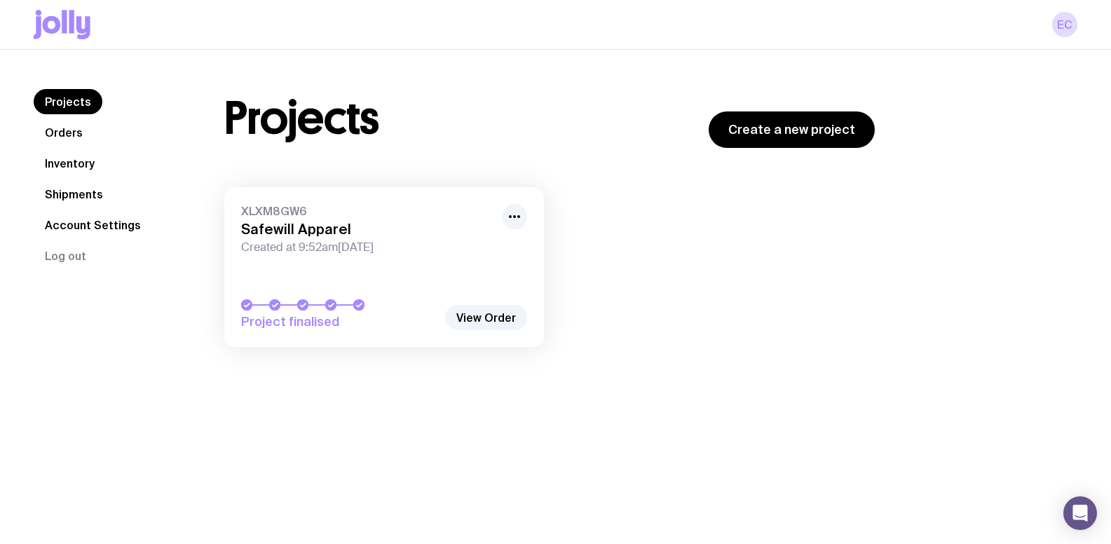
click at [287, 213] on span "XLXM8GW6" at bounding box center [367, 211] width 252 height 14
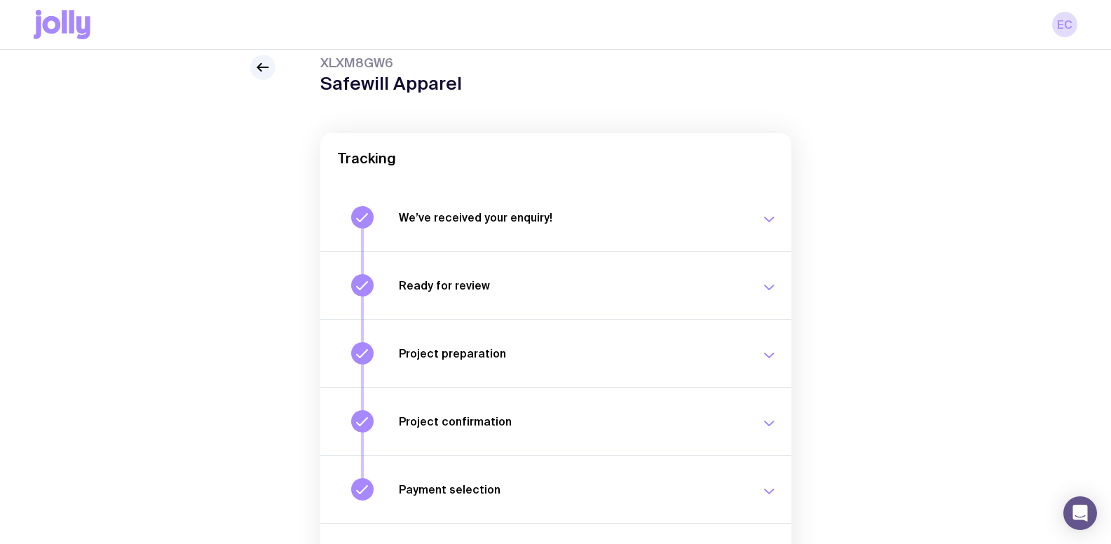
scroll to position [20, 0]
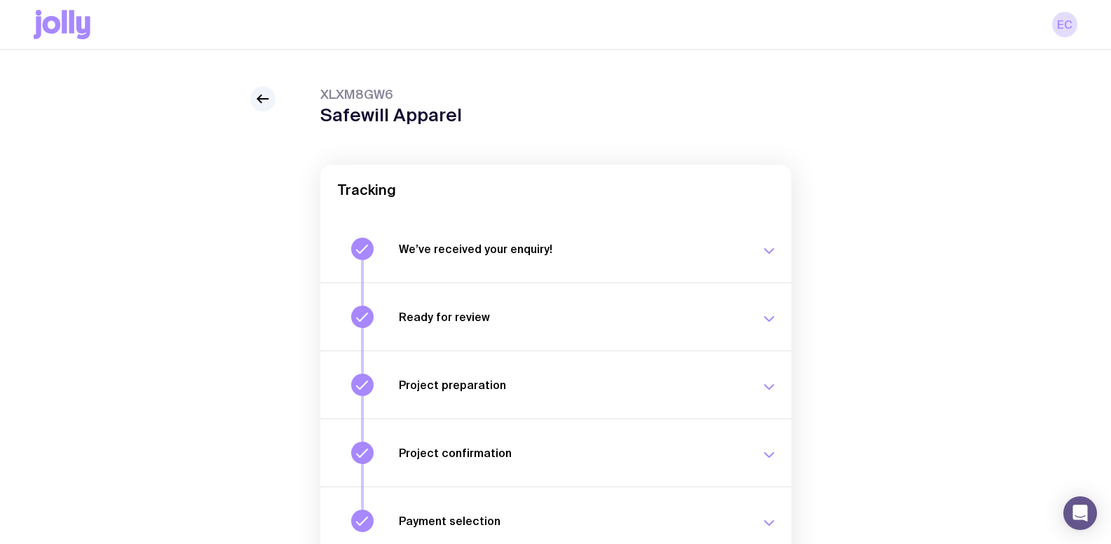
click at [377, 192] on h2 "Tracking" at bounding box center [556, 190] width 438 height 17
click at [377, 108] on h1 "Safewill Apparel" at bounding box center [391, 114] width 142 height 21
click at [461, 120] on header "XLXM8GW6 Safewill Apparel" at bounding box center [555, 105] width 471 height 39
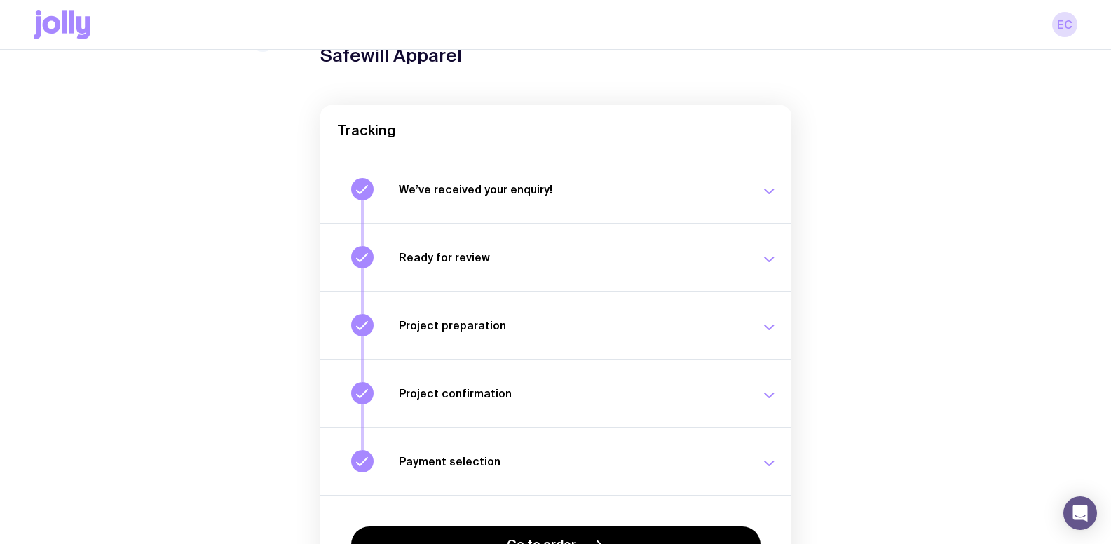
scroll to position [183, 0]
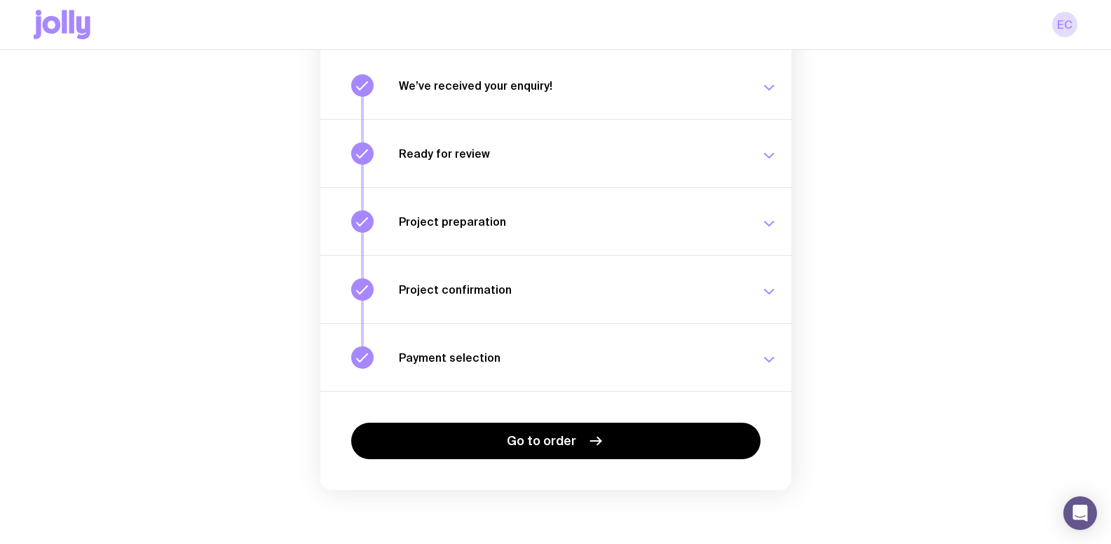
click at [450, 154] on h3 "Ready for review" at bounding box center [571, 154] width 345 height 14
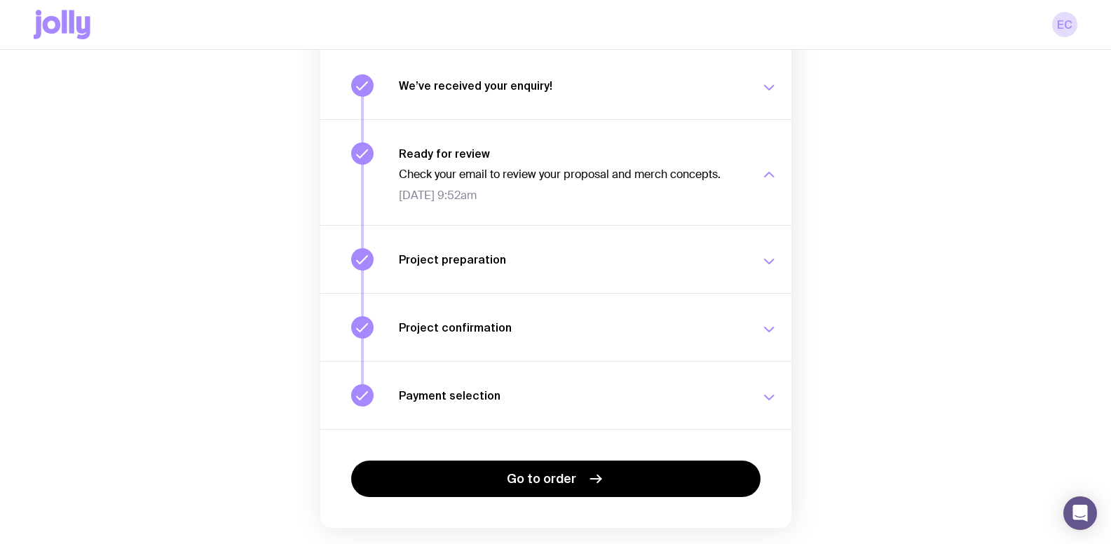
click at [442, 93] on div "We’ve received your enquiry! Our team is on it and preparing your proposal now.…" at bounding box center [588, 85] width 379 height 22
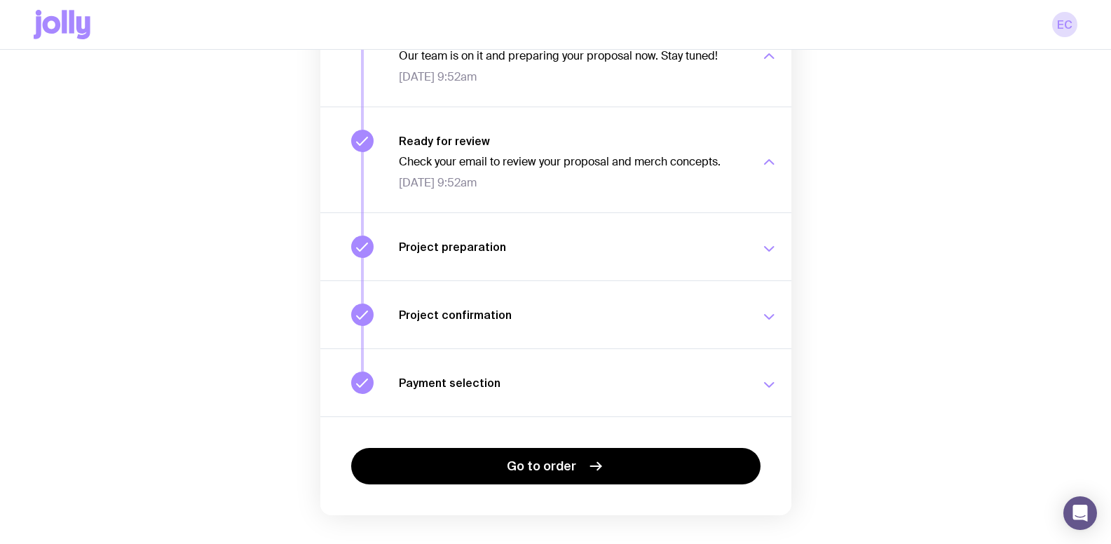
scroll to position [259, 0]
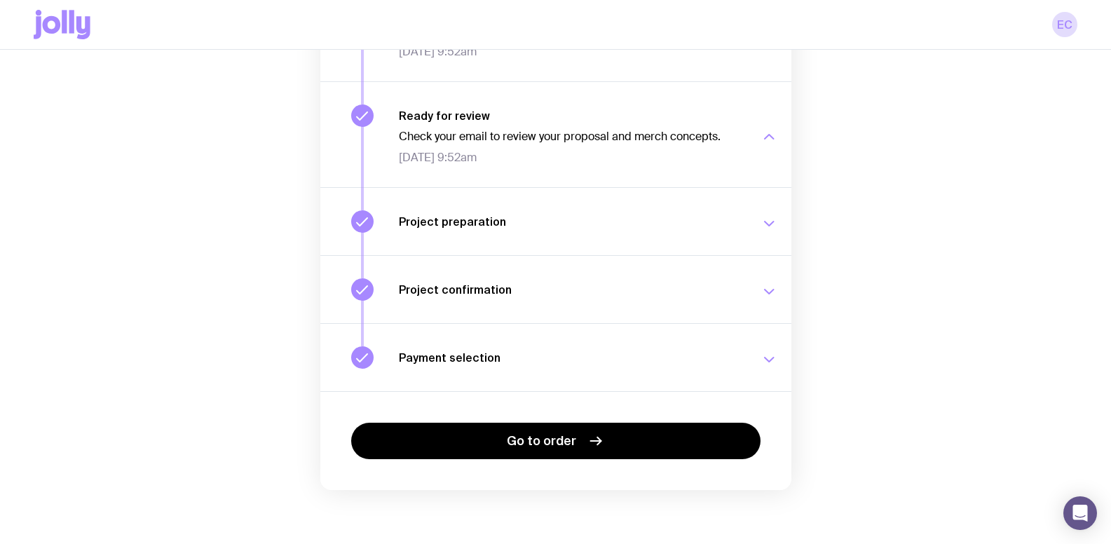
click at [435, 283] on h3 "Project confirmation" at bounding box center [571, 290] width 345 height 14
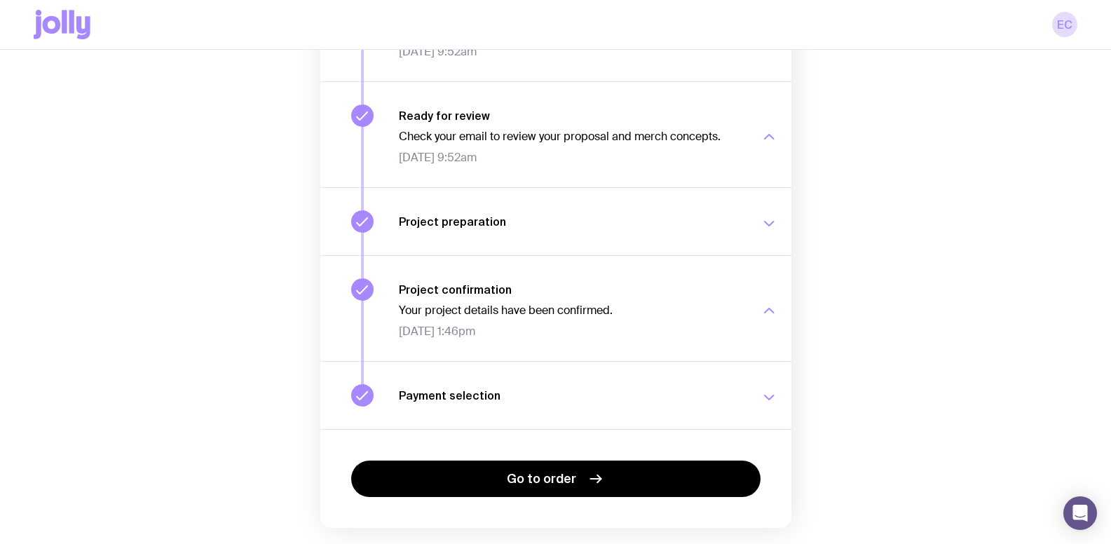
click at [426, 377] on button "Payment selection Choose your payment option to finalise your swag project. [DA…" at bounding box center [555, 395] width 471 height 68
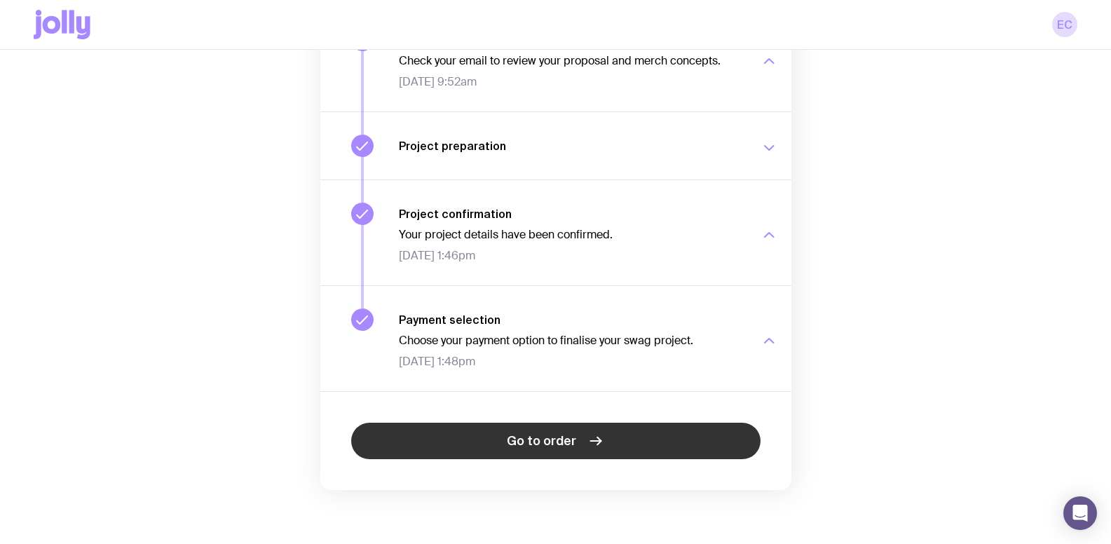
click at [449, 426] on link "Go to order" at bounding box center [556, 441] width 410 height 36
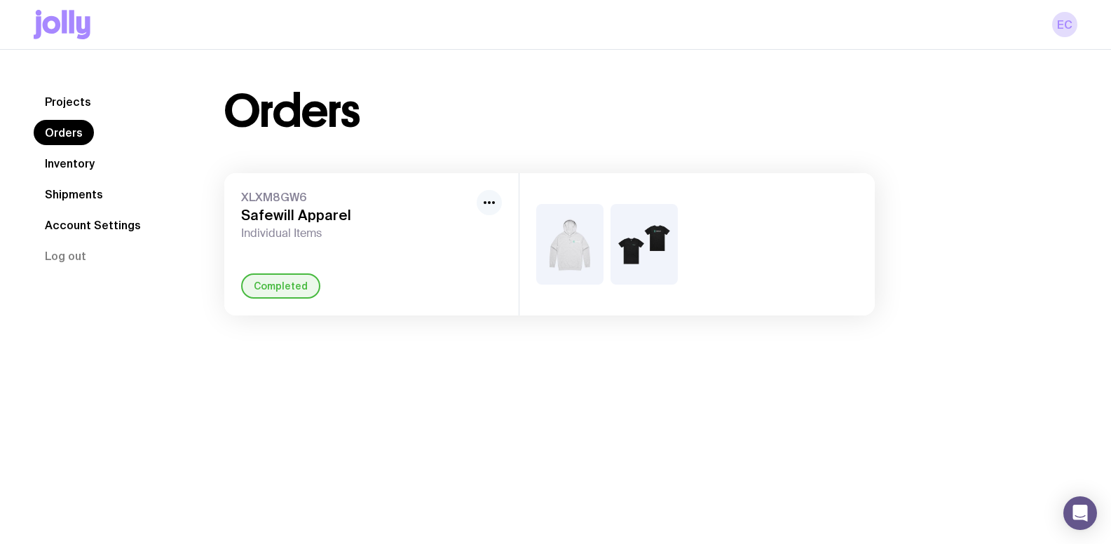
click at [487, 208] on icon "button" at bounding box center [489, 202] width 17 height 17
click at [435, 293] on div "Completed" at bounding box center [371, 285] width 261 height 25
click at [283, 293] on div "Completed" at bounding box center [280, 285] width 79 height 25
click at [286, 190] on span "XLXM8GW6" at bounding box center [356, 197] width 230 height 14
click at [532, 244] on div at bounding box center [698, 244] width 356 height 142
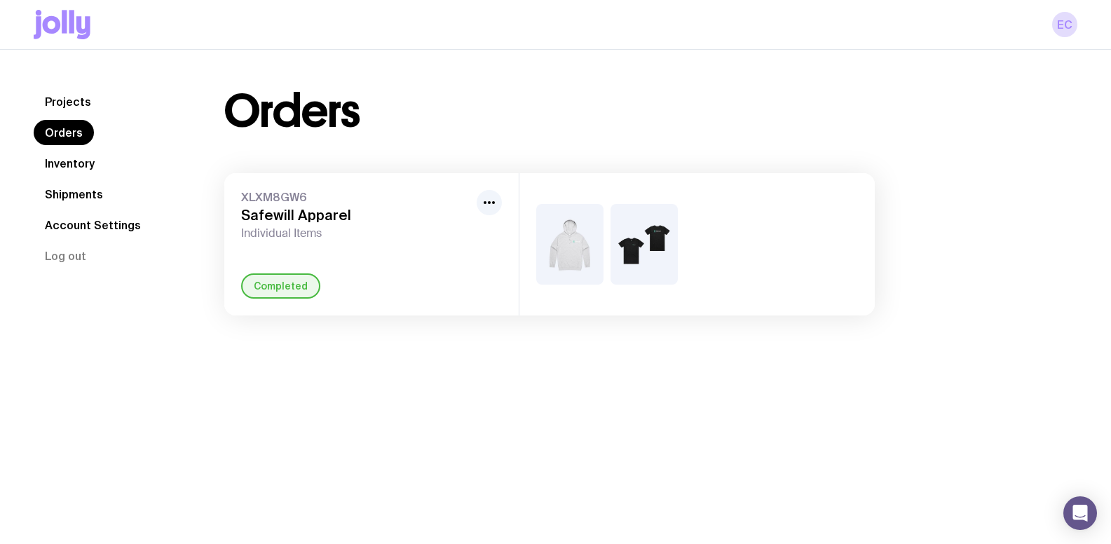
click at [581, 244] on img at bounding box center [569, 244] width 67 height 81
click at [649, 238] on img at bounding box center [644, 244] width 67 height 81
click at [810, 211] on div at bounding box center [698, 244] width 356 height 142
click at [836, 213] on div at bounding box center [698, 244] width 356 height 142
click at [75, 158] on link "Inventory" at bounding box center [70, 163] width 72 height 25
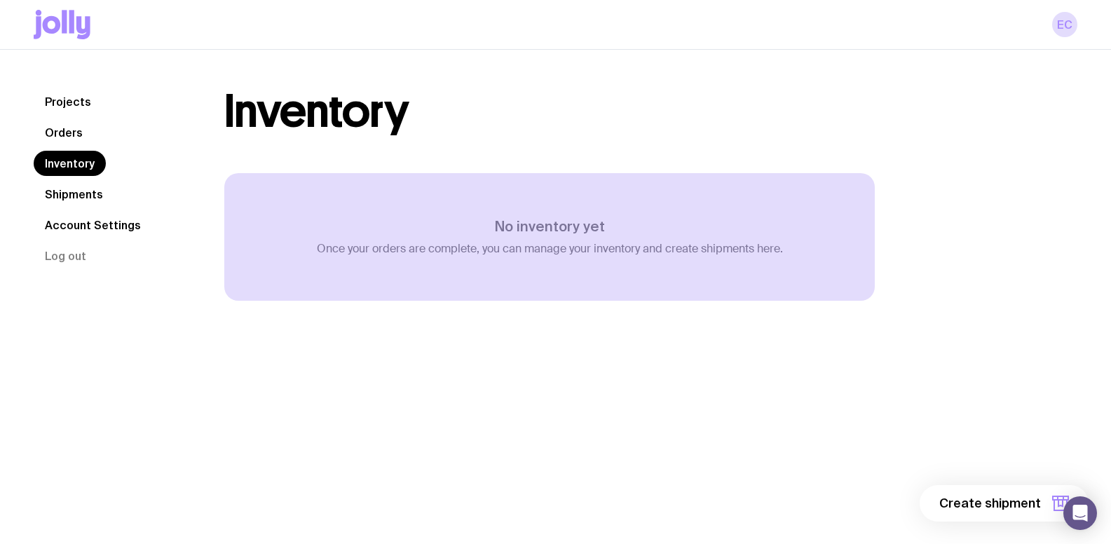
click at [72, 216] on link "Account Settings" at bounding box center [93, 224] width 119 height 25
